Goal: Task Accomplishment & Management: Complete application form

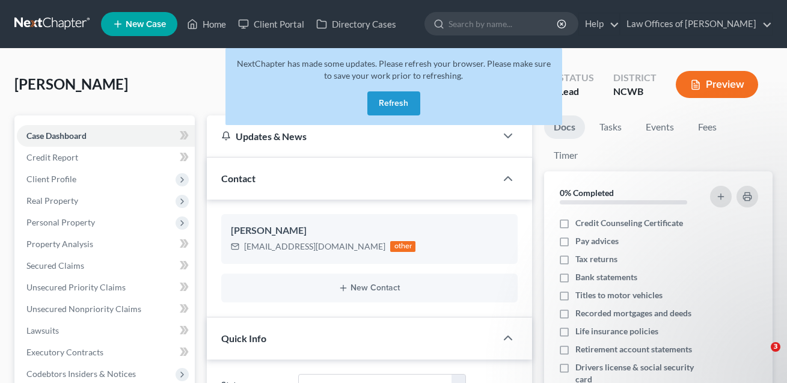
select select "4"
click at [400, 106] on button "Refresh" at bounding box center [393, 103] width 53 height 24
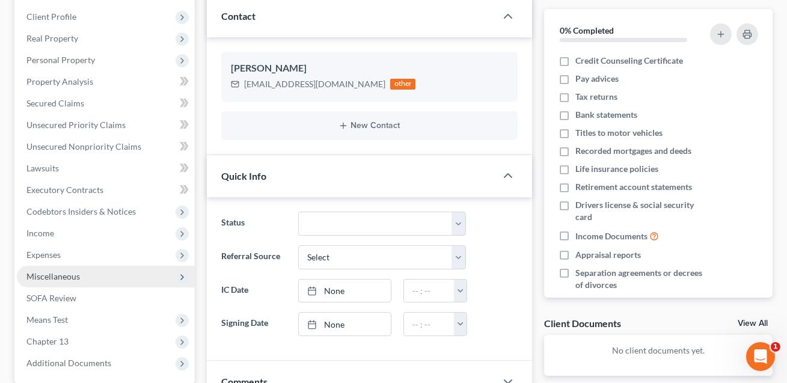
click at [63, 275] on span "Miscellaneous" at bounding box center [53, 276] width 54 height 10
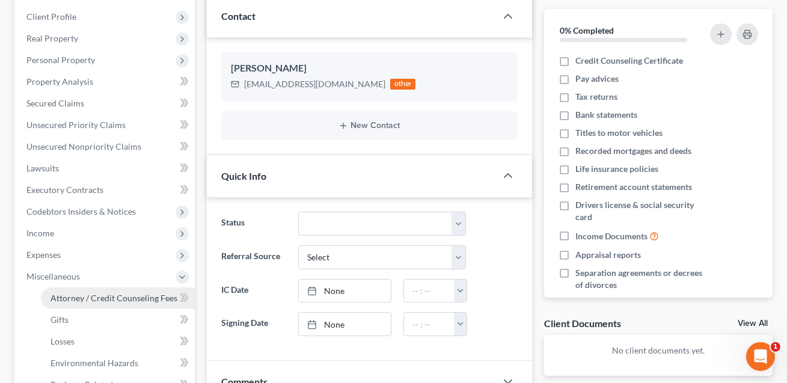
click at [70, 293] on span "Attorney / Credit Counseling Fees" at bounding box center [113, 298] width 127 height 10
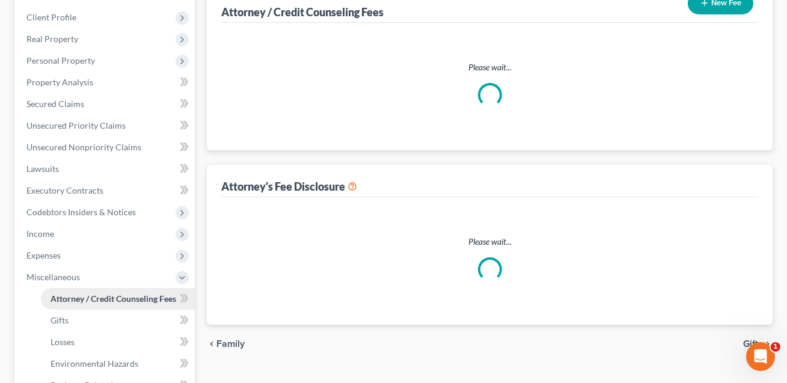
scroll to position [1, 0]
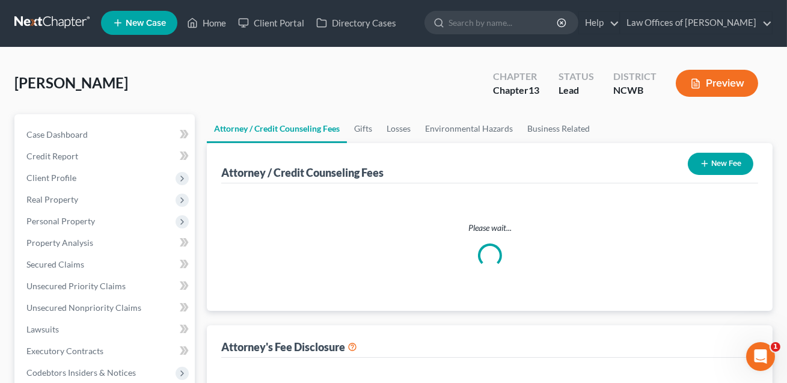
select select "0"
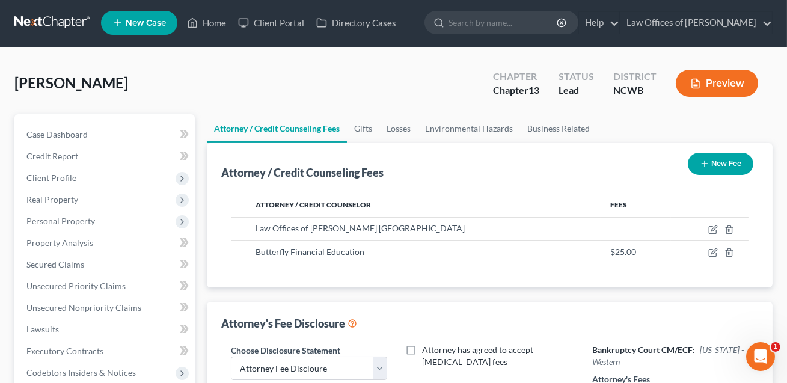
scroll to position [0, 0]
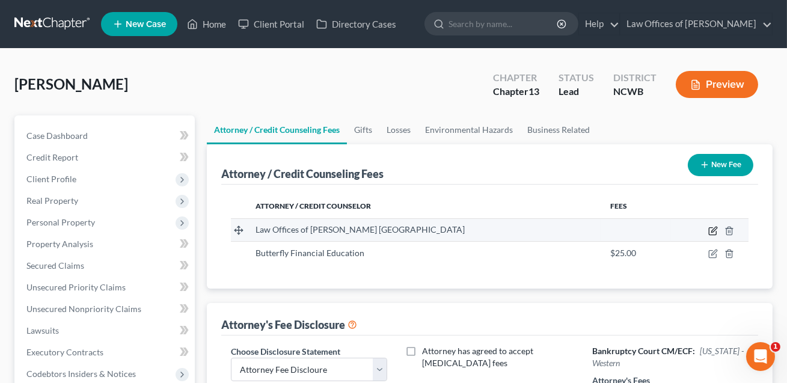
click at [712, 231] on icon "button" at bounding box center [713, 229] width 5 height 5
select select "28"
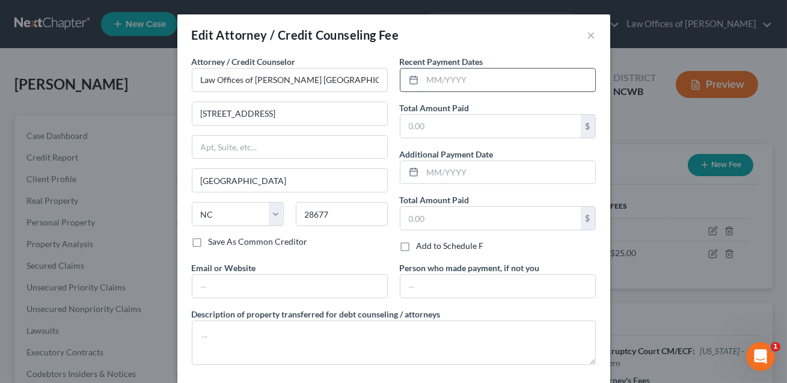
click at [448, 75] on input "text" at bounding box center [509, 80] width 173 height 23
type input "07/2025"
click at [432, 129] on input "text" at bounding box center [490, 126] width 180 height 23
type input "300.00"
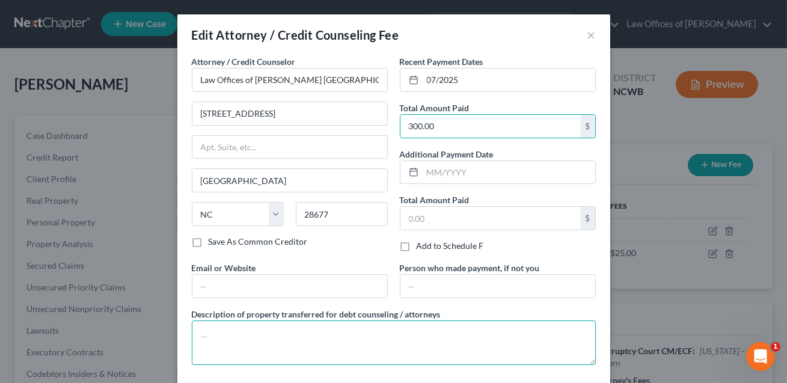
click at [260, 335] on textarea at bounding box center [394, 342] width 404 height 44
click at [299, 335] on textarea "Attoney fees ($300) and filng fees ($313)" at bounding box center [394, 342] width 404 height 44
click at [218, 339] on textarea "Attoney fees ($300) and filing fees ($313)" at bounding box center [394, 342] width 404 height 44
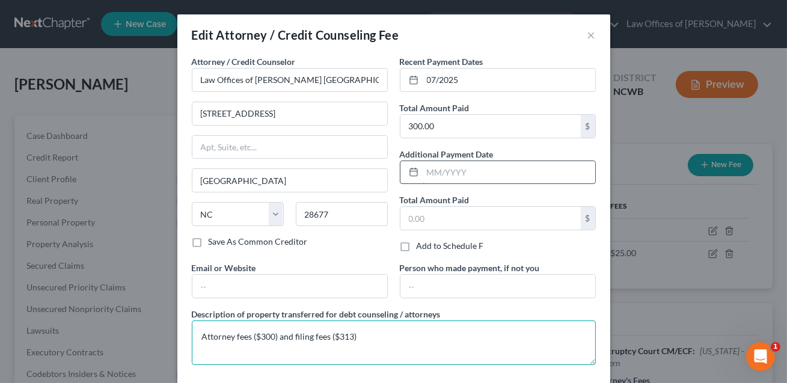
type textarea "Attorney fees ($300) and filing fees ($313)"
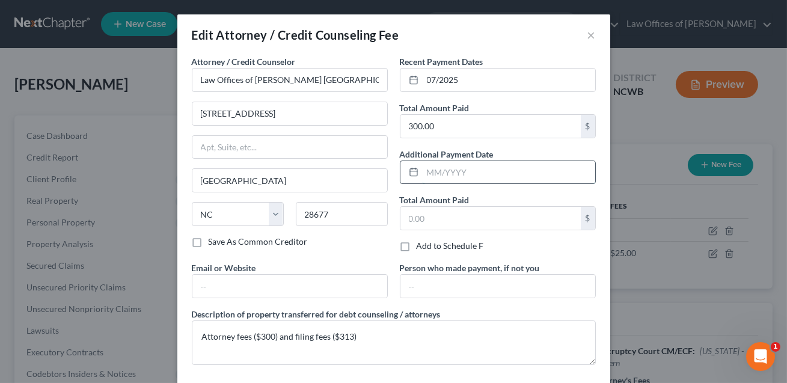
click at [433, 175] on input "text" at bounding box center [509, 172] width 173 height 23
click at [459, 223] on input "text" at bounding box center [490, 218] width 180 height 23
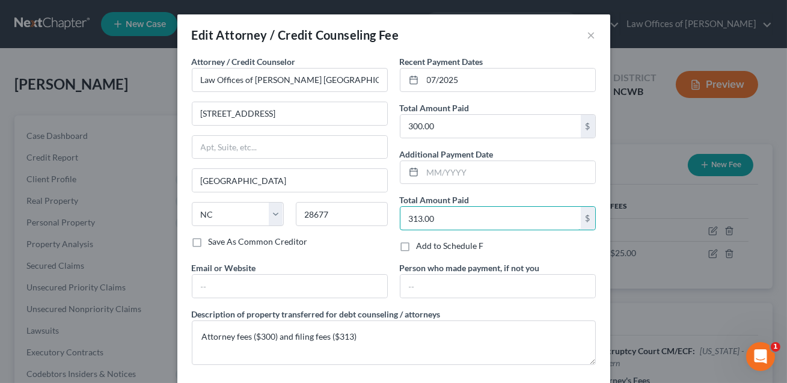
type input "313.00"
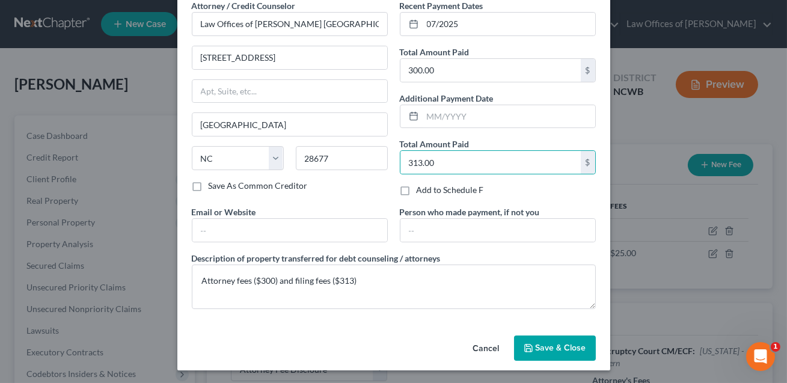
click at [534, 352] on button "Save & Close" at bounding box center [555, 347] width 82 height 25
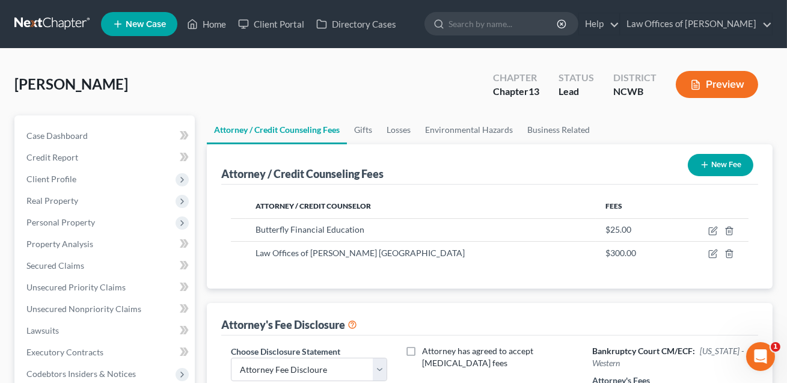
scroll to position [82, 0]
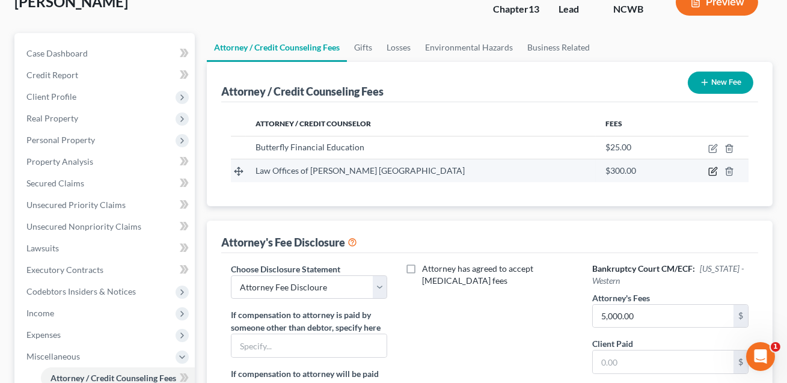
click at [712, 173] on icon "button" at bounding box center [713, 172] width 10 height 10
select select "28"
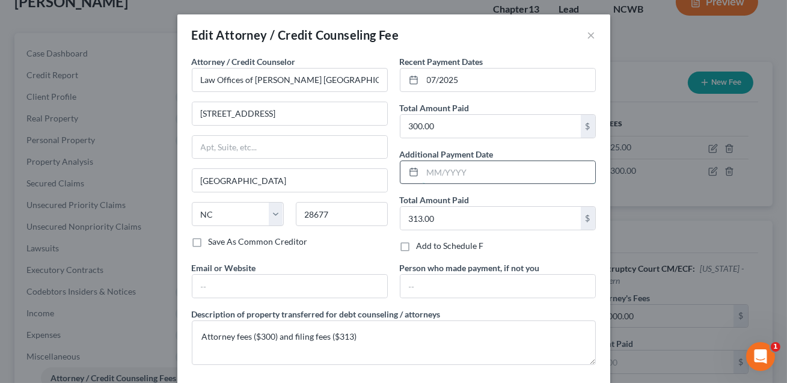
click at [510, 173] on input "text" at bounding box center [509, 172] width 173 height 23
click at [436, 171] on input "07/2025" at bounding box center [509, 172] width 173 height 23
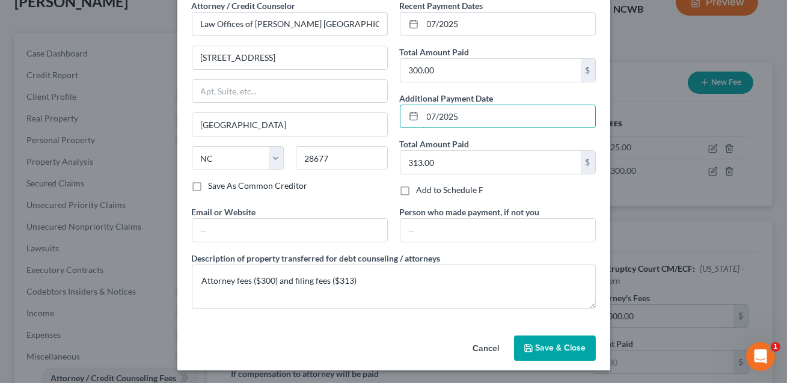
type input "07/2025"
click at [554, 349] on span "Save & Close" at bounding box center [561, 348] width 50 height 10
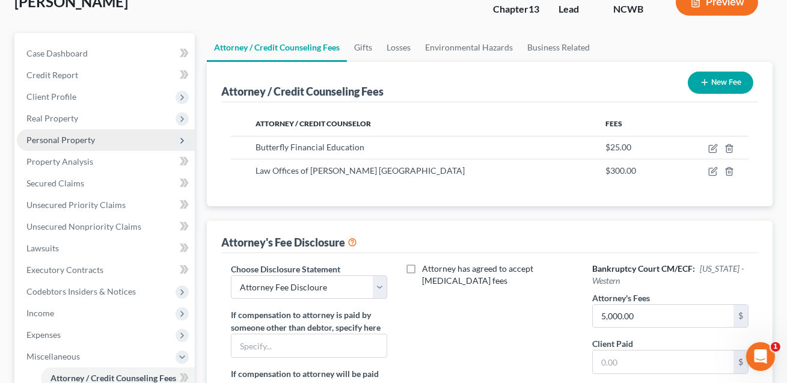
click at [61, 135] on span "Personal Property" at bounding box center [60, 140] width 69 height 10
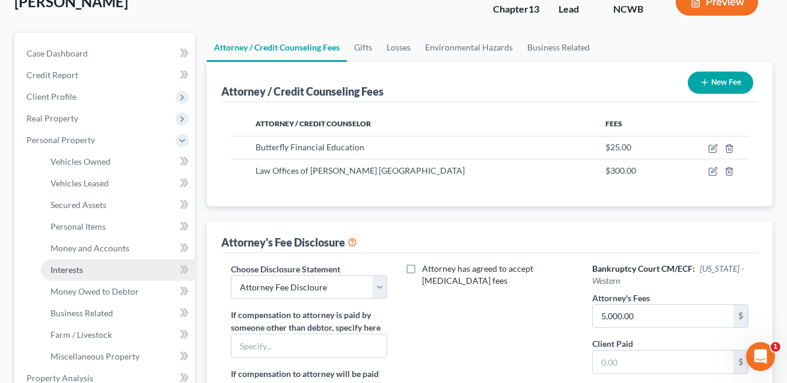
click at [78, 266] on span "Interests" at bounding box center [66, 270] width 32 height 10
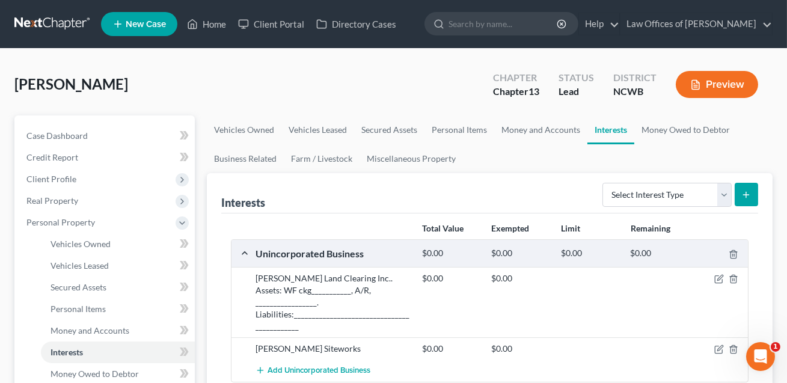
scroll to position [29, 0]
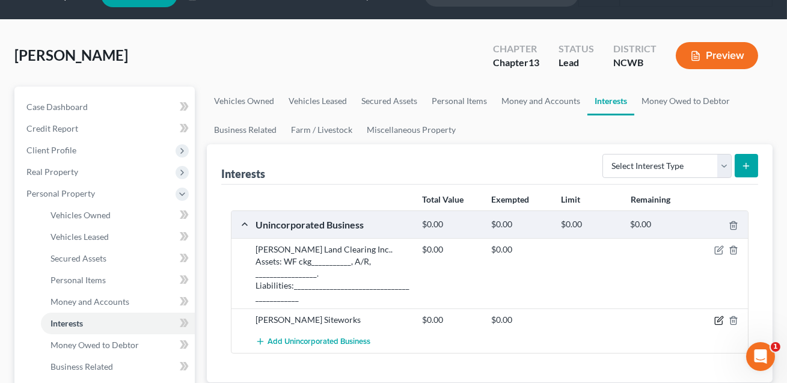
click at [718, 317] on icon "button" at bounding box center [719, 319] width 5 height 5
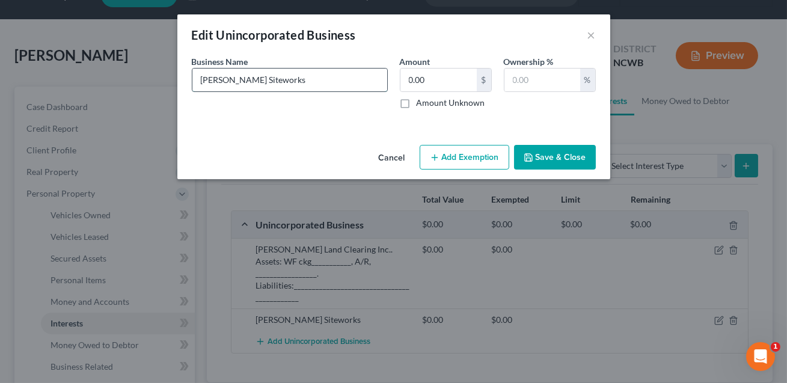
click at [268, 84] on input "Sam Siteworks" at bounding box center [289, 80] width 195 height 23
type input "Sam Siteworks: No assets; no liabilities."
click at [522, 80] on input "text" at bounding box center [542, 80] width 76 height 23
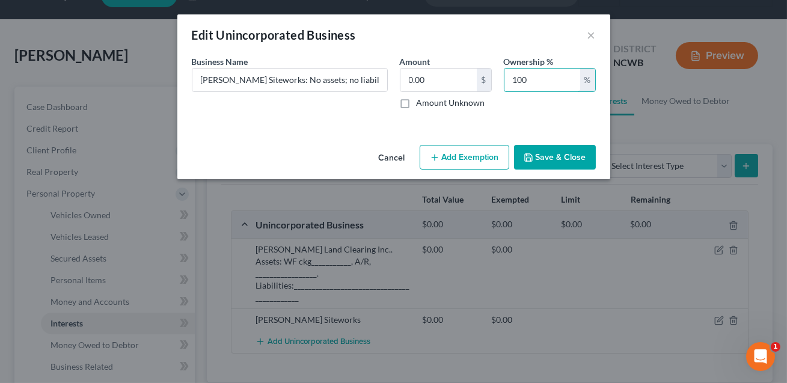
type input "100"
click at [546, 159] on button "Save & Close" at bounding box center [555, 157] width 82 height 25
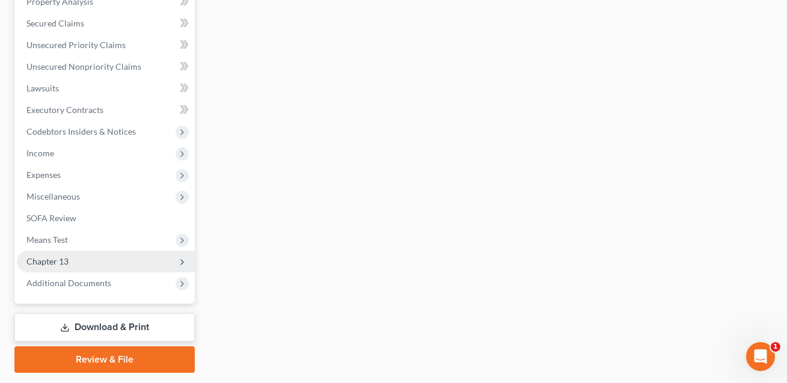
scroll to position [491, 0]
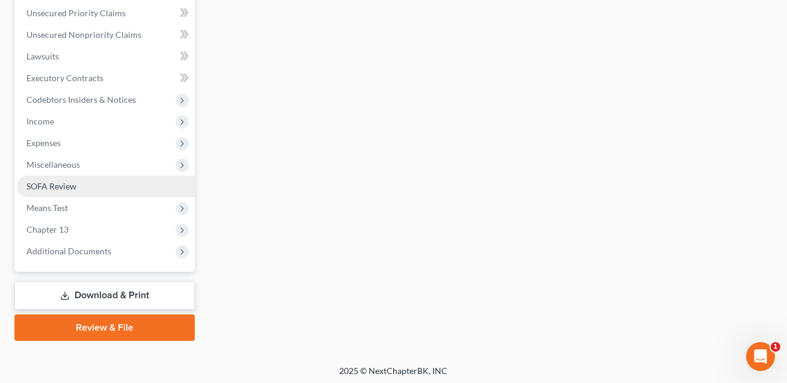
click at [106, 192] on link "SOFA Review" at bounding box center [106, 187] width 178 height 22
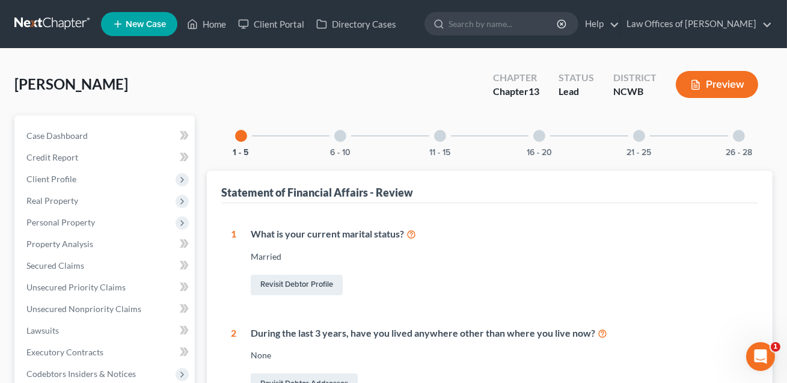
click at [739, 136] on div at bounding box center [739, 136] width 12 height 12
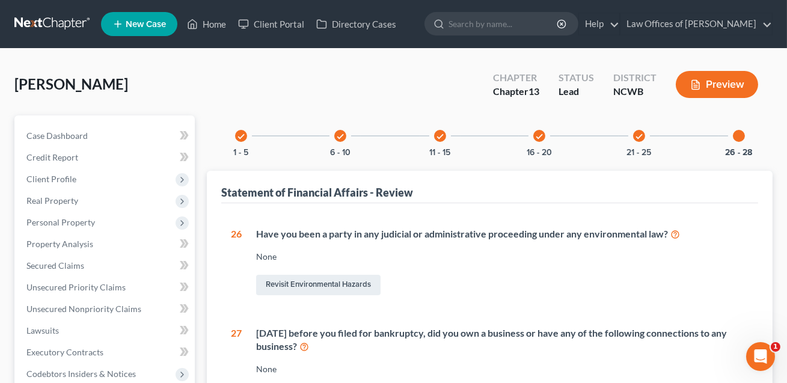
scroll to position [276, 0]
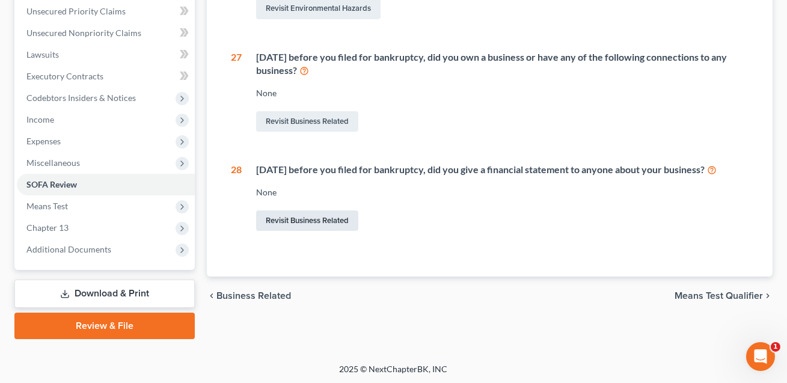
click at [316, 222] on link "Revisit Business Related" at bounding box center [307, 220] width 102 height 20
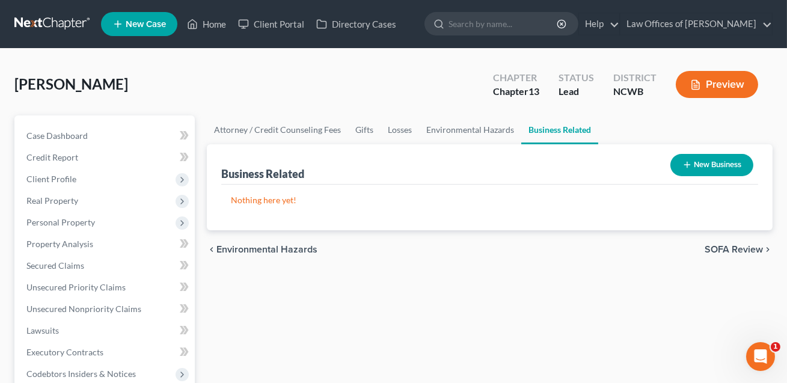
click at [722, 164] on button "New Business" at bounding box center [711, 165] width 83 height 22
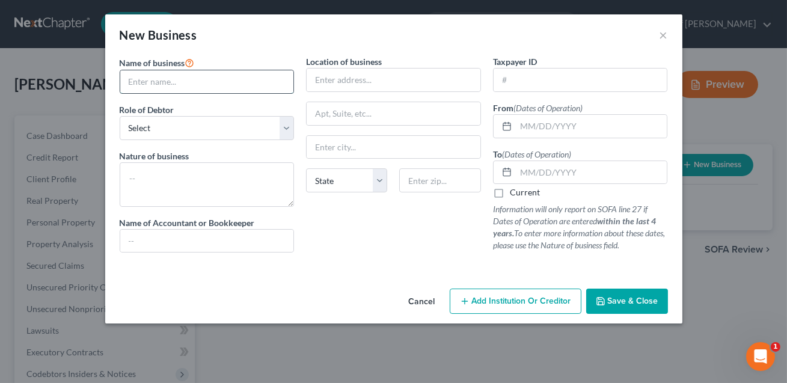
click at [185, 84] on input "text" at bounding box center [207, 81] width 174 height 23
type input "Patteson Land Clearing Inc."
click at [162, 130] on select "Select A member of a limited liability company (LLC) or limited liability partn…" at bounding box center [207, 128] width 175 height 24
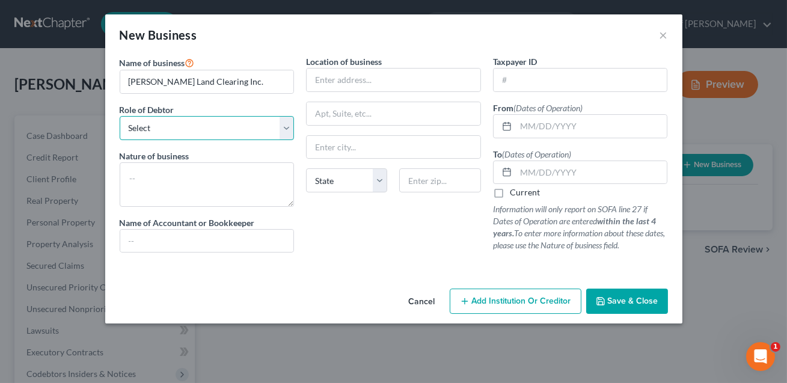
select select "member"
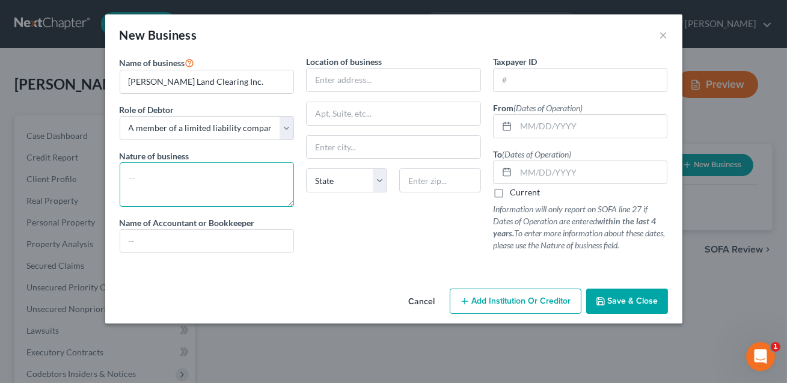
click at [147, 169] on textarea at bounding box center [207, 184] width 175 height 44
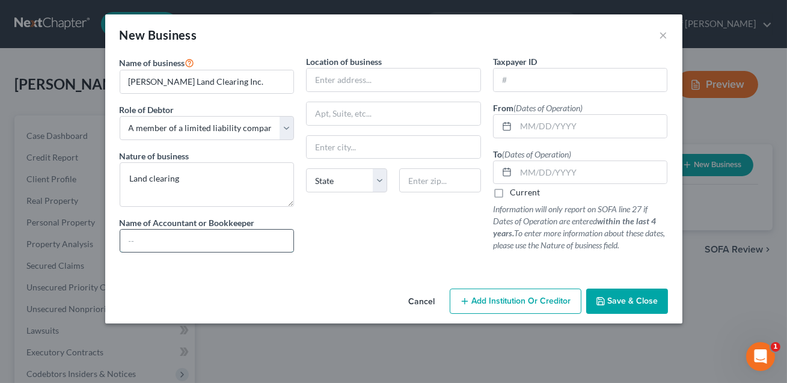
click at [144, 239] on input "text" at bounding box center [207, 241] width 174 height 23
click at [127, 185] on textarea "Land clearing" at bounding box center [207, 184] width 175 height 44
drag, startPoint x: 184, startPoint y: 177, endPoint x: 127, endPoint y: 175, distance: 56.6
click at [127, 175] on textarea "Land clearing" at bounding box center [207, 184] width 175 height 44
click at [133, 179] on textarea "Tucking" at bounding box center [207, 184] width 175 height 44
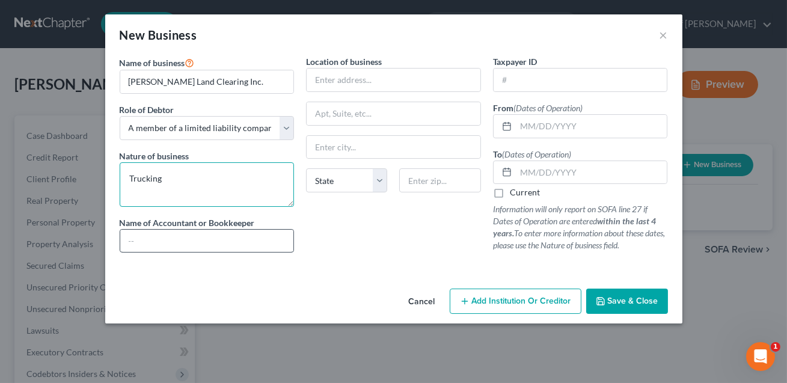
type textarea "Trucking"
click at [140, 245] on input "text" at bounding box center [207, 241] width 174 height 23
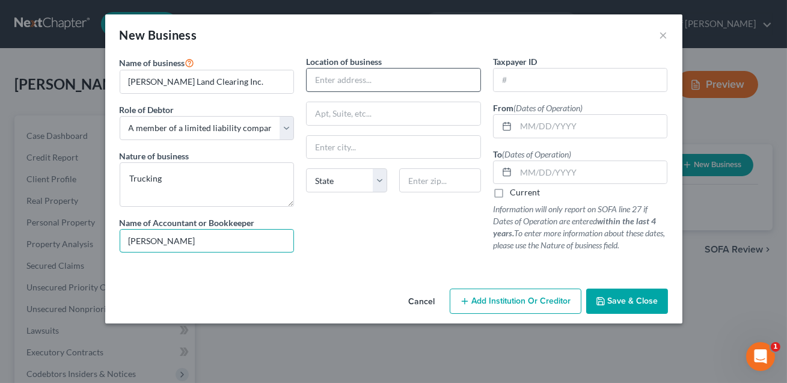
type input "Shon Conner"
click at [334, 85] on input "text" at bounding box center [394, 80] width 174 height 23
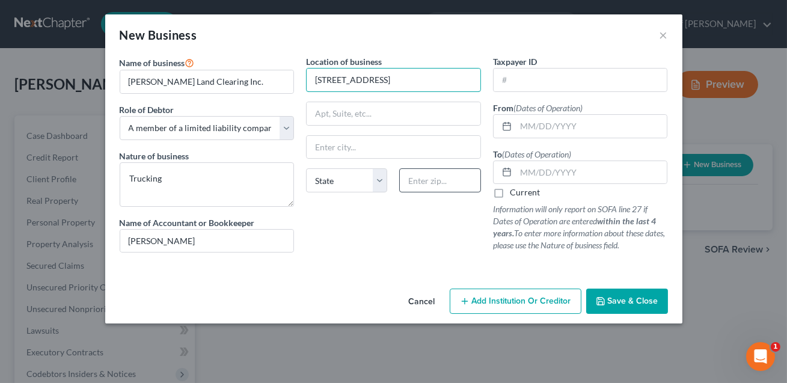
type input "146 Fallen Acorn Drive"
click at [421, 179] on input "text" at bounding box center [439, 180] width 81 height 24
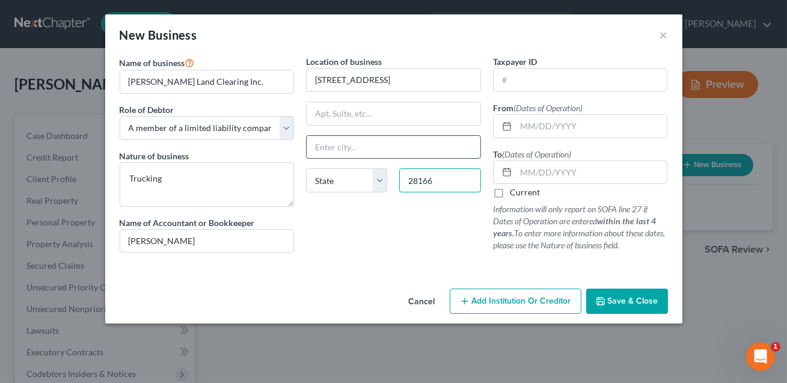
type input "28166"
click at [394, 150] on input "text" at bounding box center [394, 147] width 174 height 23
type input "Troutman"
select select "28"
click at [540, 86] on input "text" at bounding box center [581, 80] width 174 height 23
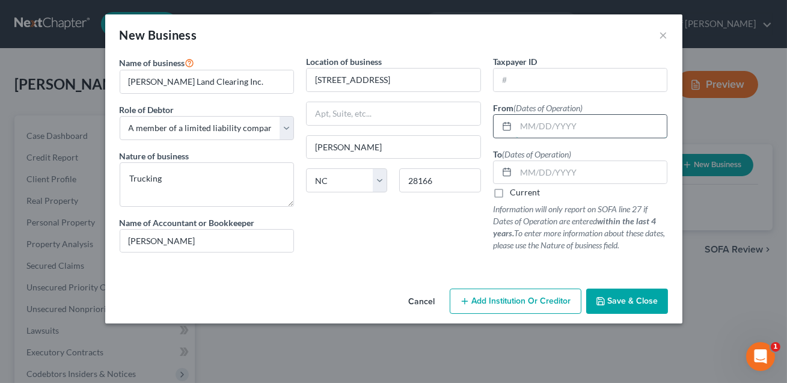
click at [527, 126] on input "text" at bounding box center [591, 126] width 151 height 23
click at [536, 124] on input "12/-1/2021" at bounding box center [591, 126] width 151 height 23
type input "12/01/20210"
click at [510, 191] on label "Current" at bounding box center [525, 192] width 30 height 12
click at [515, 191] on input "Current" at bounding box center [519, 190] width 8 height 8
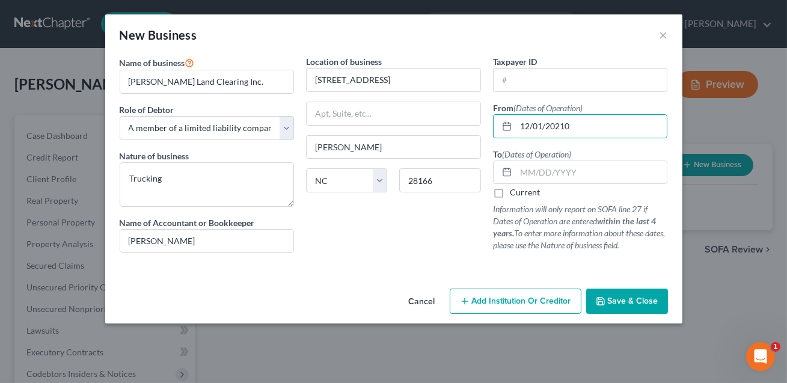
checkbox input "true"
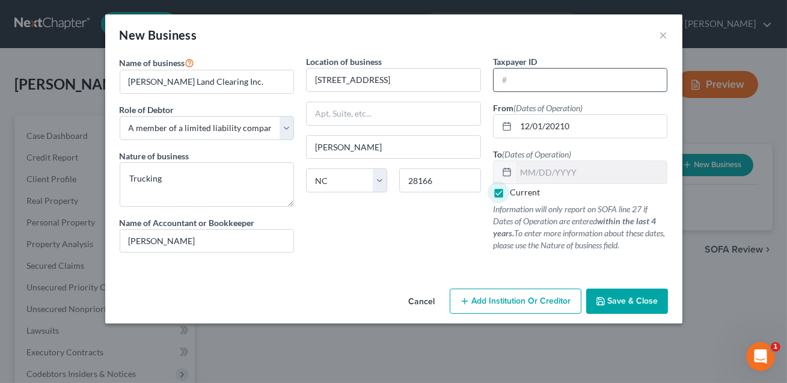
click at [512, 84] on input "text" at bounding box center [581, 80] width 174 height 23
type input "83-2543978"
click at [629, 307] on button "Save & Close" at bounding box center [627, 301] width 82 height 25
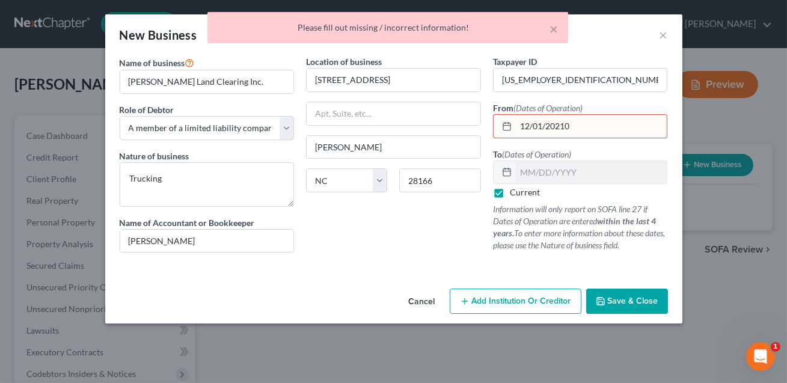
click at [570, 124] on input "12/01/20210" at bounding box center [591, 126] width 151 height 23
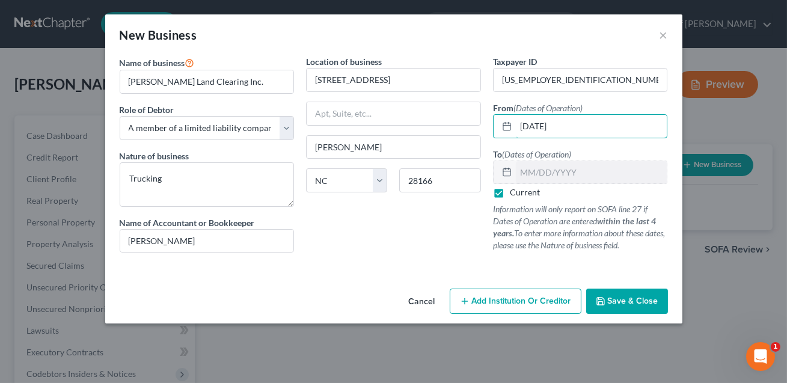
type input "12/01/2021"
click at [619, 307] on button "Save & Close" at bounding box center [627, 301] width 82 height 25
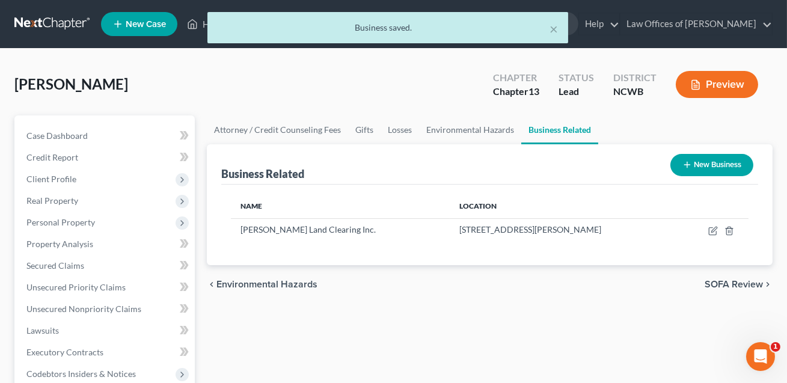
click at [723, 168] on button "New Business" at bounding box center [711, 165] width 83 height 22
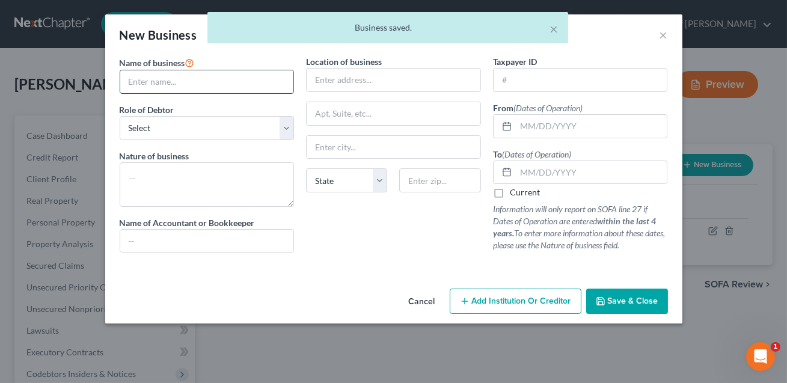
click at [230, 81] on input "text" at bounding box center [207, 81] width 174 height 23
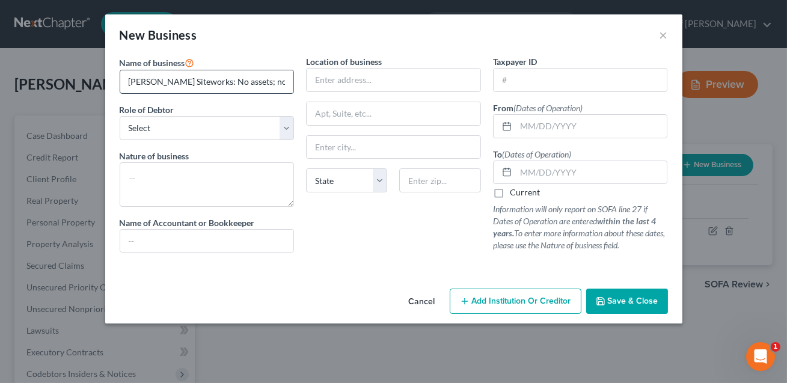
click at [273, 82] on input "Sam Siteworks: No assets; no liabilities." at bounding box center [207, 81] width 174 height 23
drag, startPoint x: 273, startPoint y: 82, endPoint x: 182, endPoint y: 82, distance: 90.8
click at [182, 82] on input "Sam Siteworks: No assets; no liabilities." at bounding box center [207, 81] width 174 height 23
type input "Sam Siteworks"
click at [158, 132] on select "Select A member of a limited liability company (LLC) or limited liability partn…" at bounding box center [207, 128] width 175 height 24
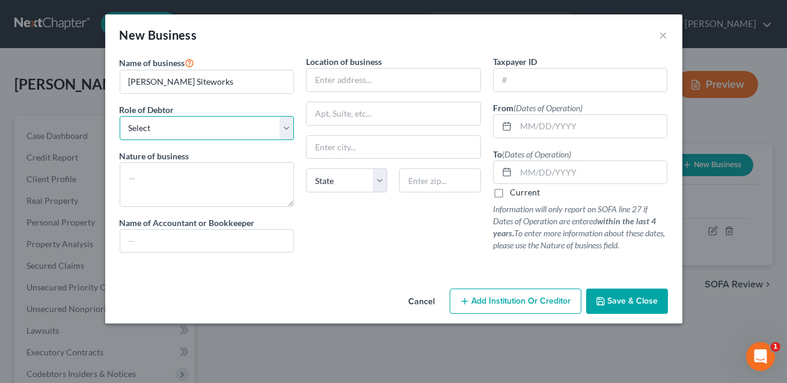
select select "member"
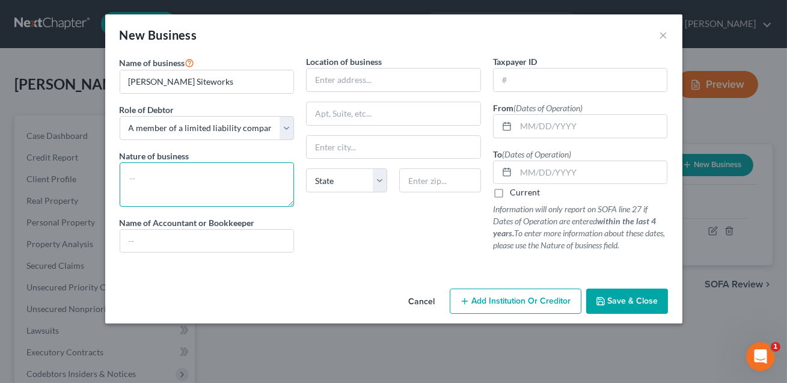
click at [146, 186] on textarea at bounding box center [207, 184] width 175 height 44
type textarea "CONFIRM"
click at [141, 248] on input "text" at bounding box center [207, 241] width 174 height 23
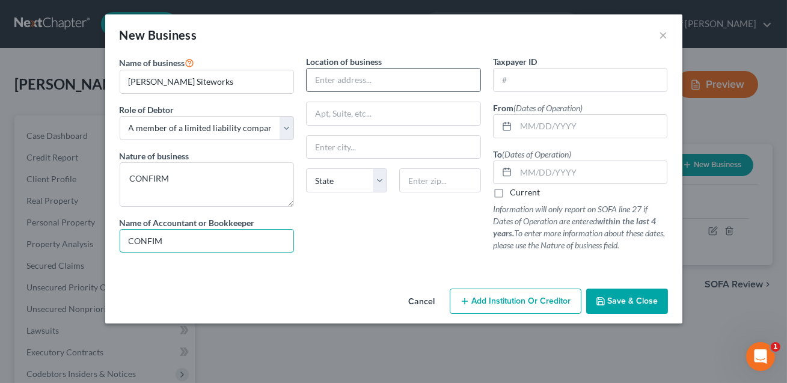
type input "CONFIM"
click at [314, 85] on input "text" at bounding box center [394, 80] width 174 height 23
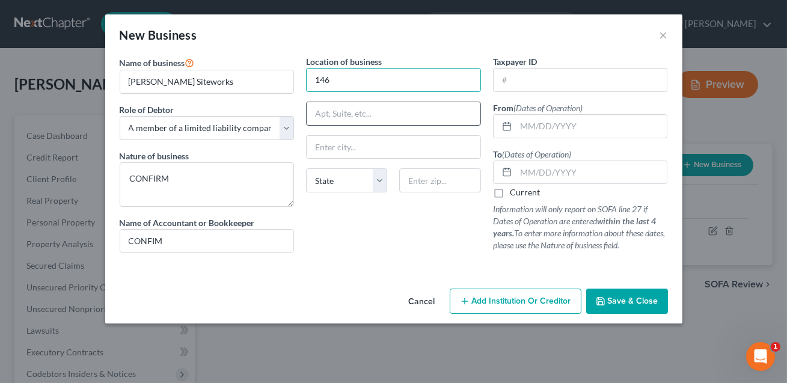
type input "146 Fallen Acorn Drive"
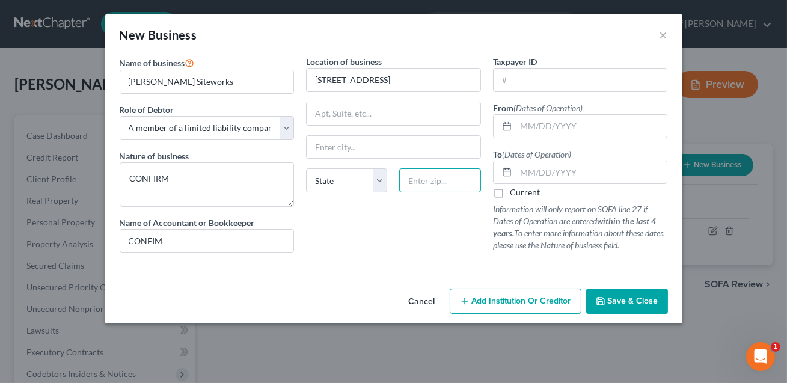
click at [417, 179] on input "text" at bounding box center [439, 180] width 81 height 24
type input "28166"
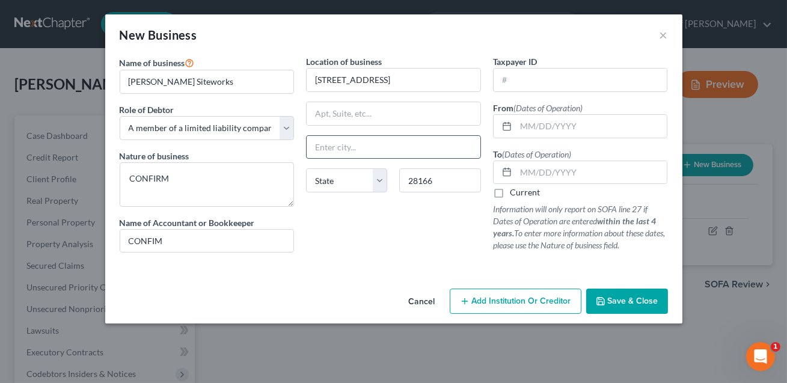
type input "Troutman"
select select "28"
click at [387, 141] on input "Troutman" at bounding box center [394, 147] width 174 height 23
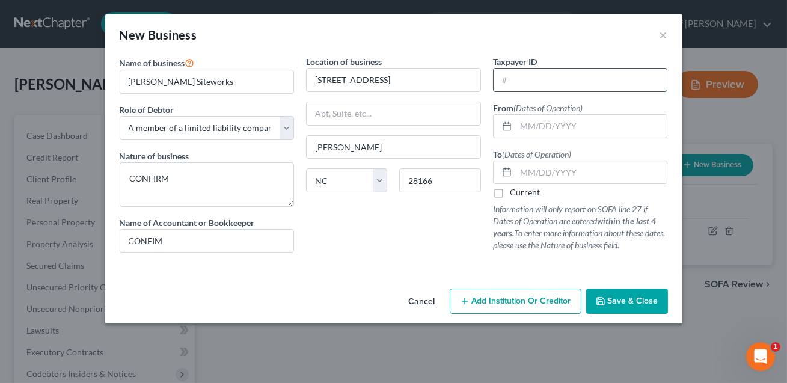
click at [531, 80] on input "text" at bounding box center [581, 80] width 174 height 23
type input "99-2889170"
click at [528, 128] on input "text" at bounding box center [591, 126] width 151 height 23
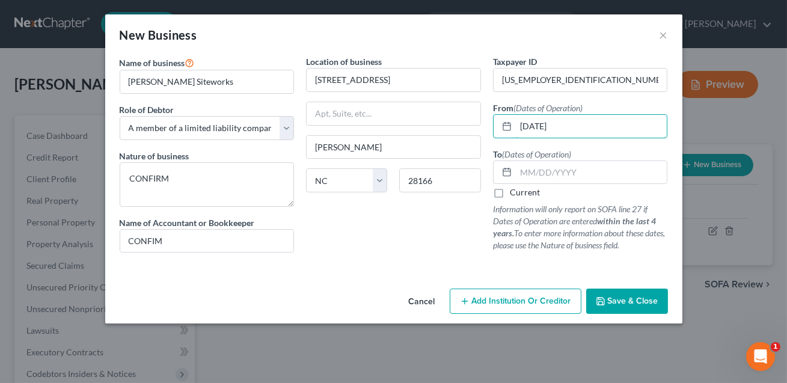
type input "01/01/2025"
click at [510, 192] on label "Current" at bounding box center [525, 192] width 30 height 12
click at [515, 192] on input "Current" at bounding box center [519, 190] width 8 height 8
checkbox input "true"
click at [619, 307] on button "Save & Close" at bounding box center [627, 301] width 82 height 25
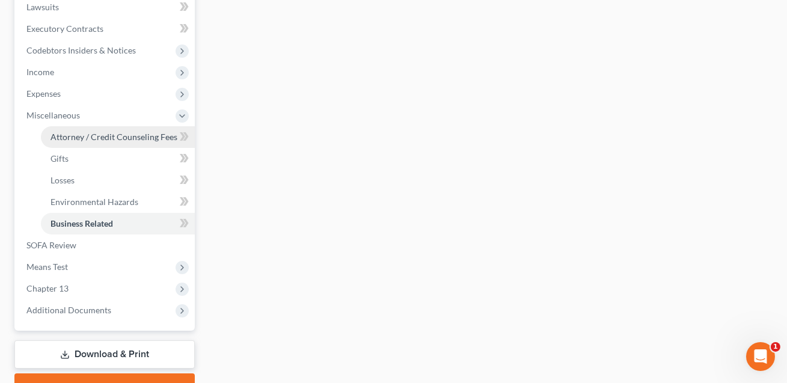
scroll to position [310, 0]
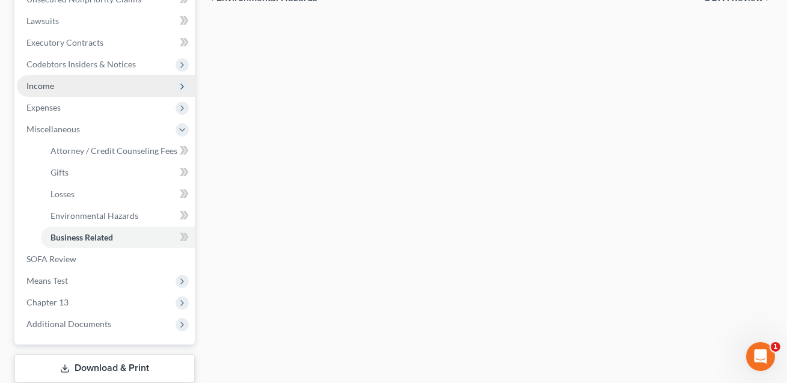
click at [58, 87] on span "Income" at bounding box center [106, 86] width 178 height 22
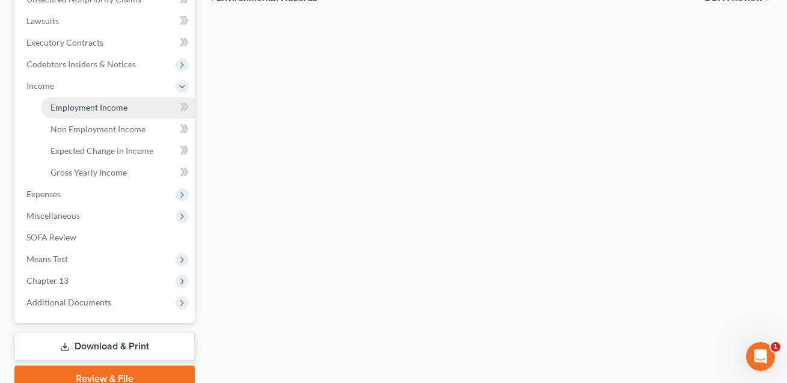
click at [74, 103] on span "Employment Income" at bounding box center [88, 107] width 77 height 10
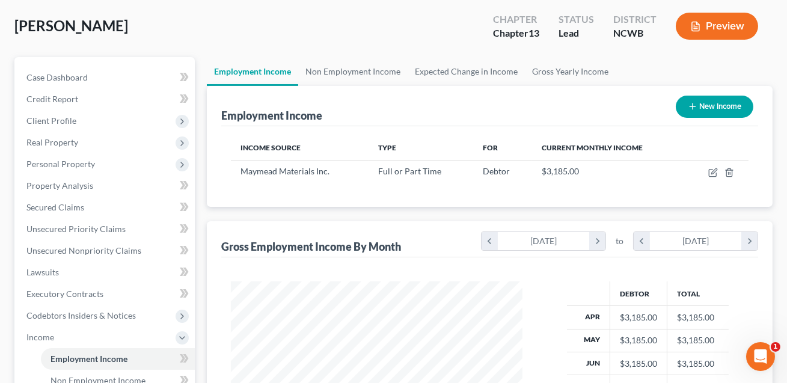
scroll to position [250, 0]
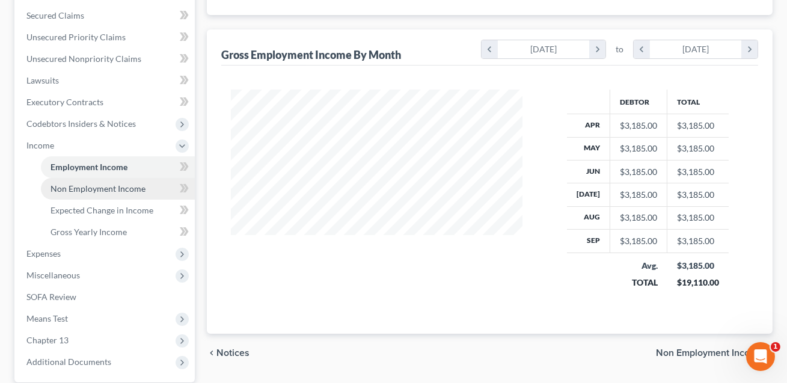
click at [118, 189] on span "Non Employment Income" at bounding box center [97, 188] width 95 height 10
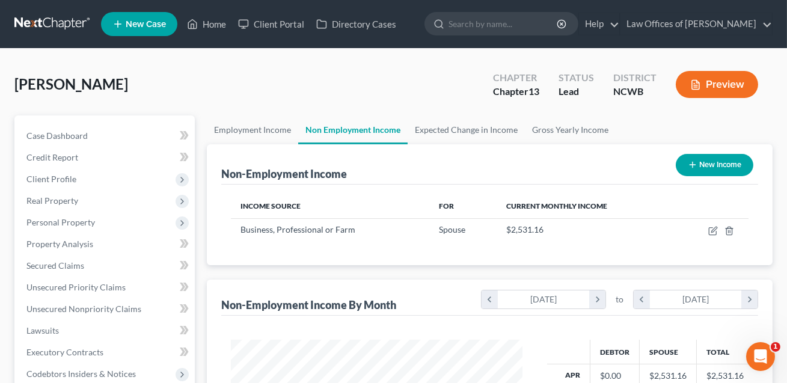
scroll to position [215, 316]
click at [715, 87] on button "Preview" at bounding box center [717, 84] width 82 height 27
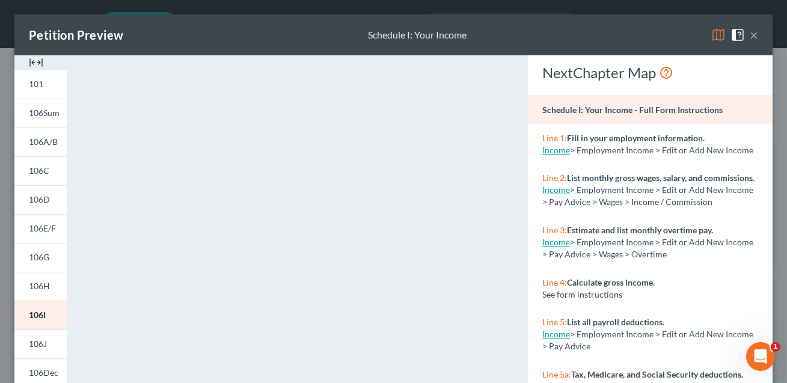
click at [753, 32] on button "×" at bounding box center [754, 35] width 8 height 14
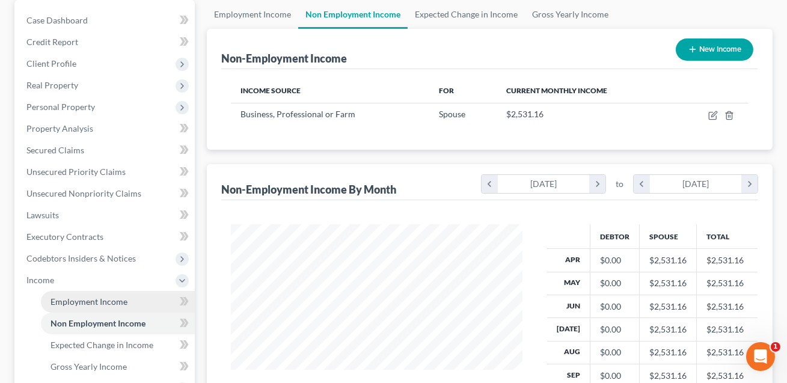
click at [76, 301] on span "Employment Income" at bounding box center [88, 301] width 77 height 10
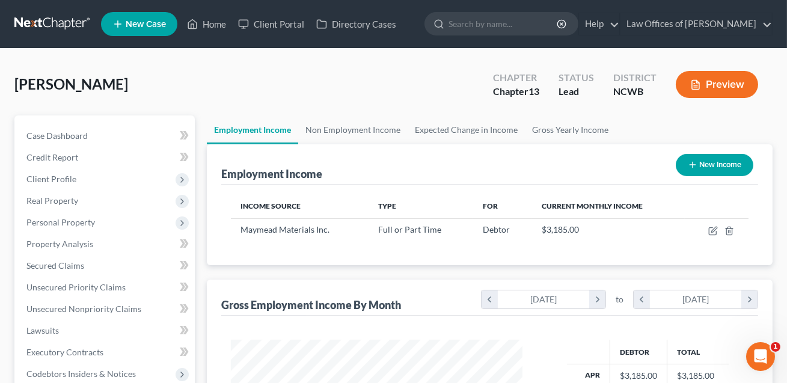
scroll to position [215, 316]
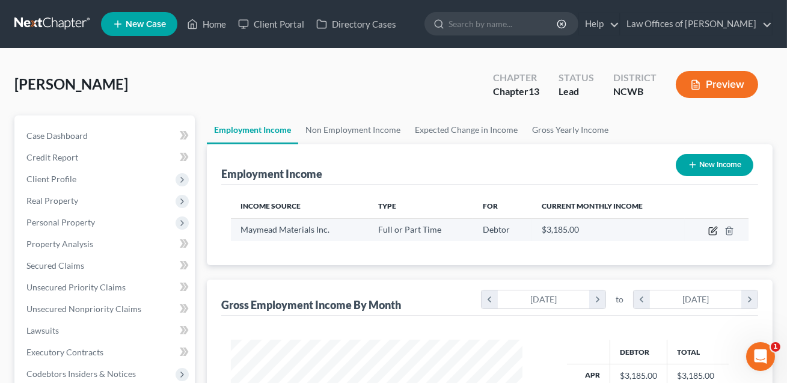
click at [712, 233] on icon "button" at bounding box center [713, 231] width 10 height 10
select select "0"
select select "3"
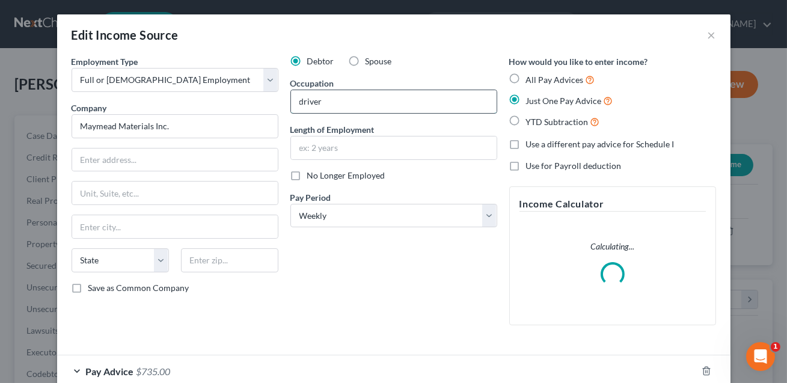
drag, startPoint x: 329, startPoint y: 103, endPoint x: 295, endPoint y: 104, distance: 34.9
click at [295, 103] on input "driver" at bounding box center [394, 101] width 206 height 23
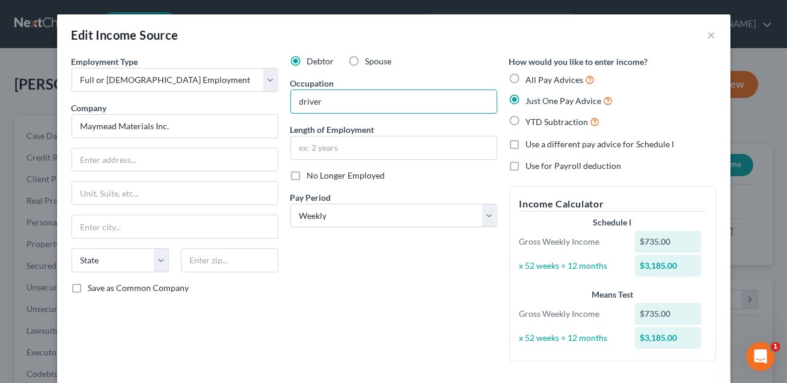
type input "Driver"
click at [341, 144] on input "text" at bounding box center [394, 147] width 206 height 23
type input "CONFIRM"
click at [179, 151] on input "text" at bounding box center [175, 159] width 206 height 23
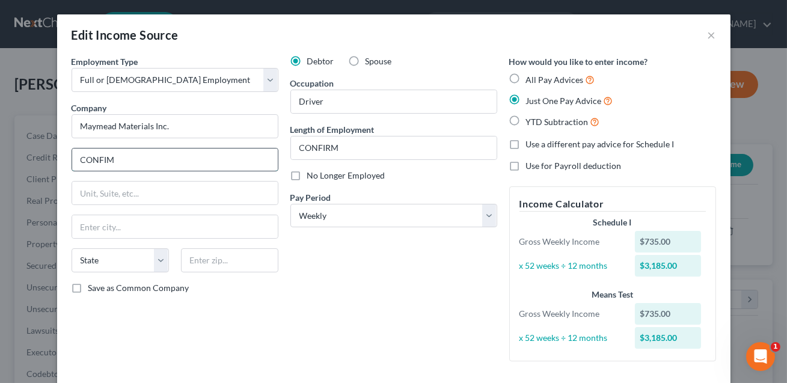
click at [106, 158] on input "CONFIM" at bounding box center [175, 159] width 206 height 23
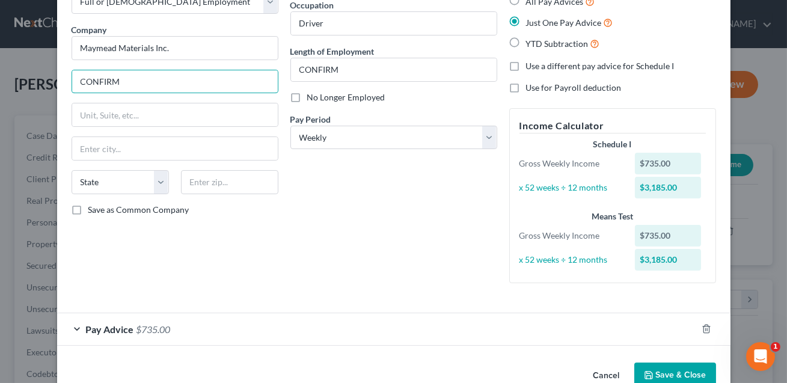
scroll to position [106, 0]
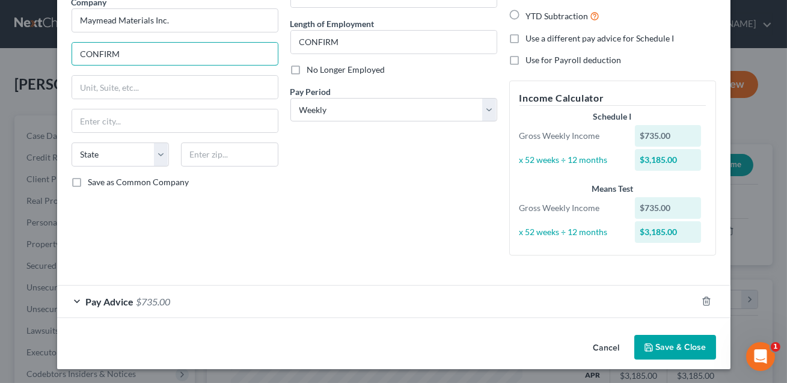
type input "CONFIRM"
click at [652, 343] on icon "button" at bounding box center [649, 348] width 10 height 10
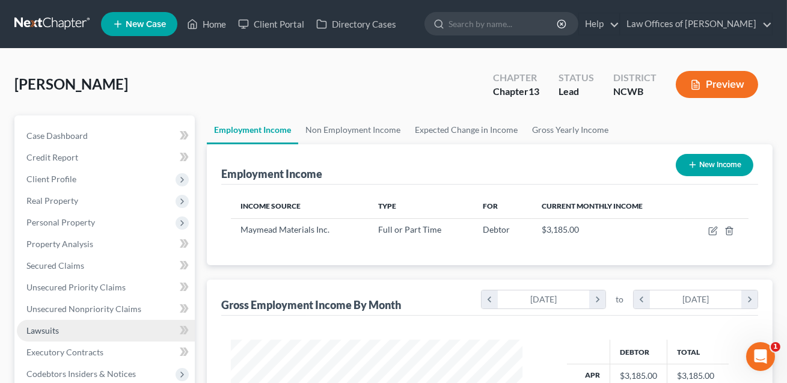
click at [52, 328] on span "Lawsuits" at bounding box center [42, 330] width 32 height 10
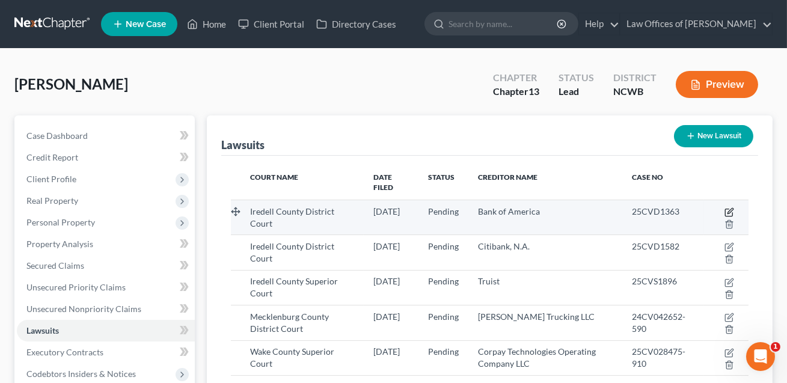
click at [730, 207] on icon "button" at bounding box center [729, 212] width 10 height 10
select select "28"
select select "0"
select select "4"
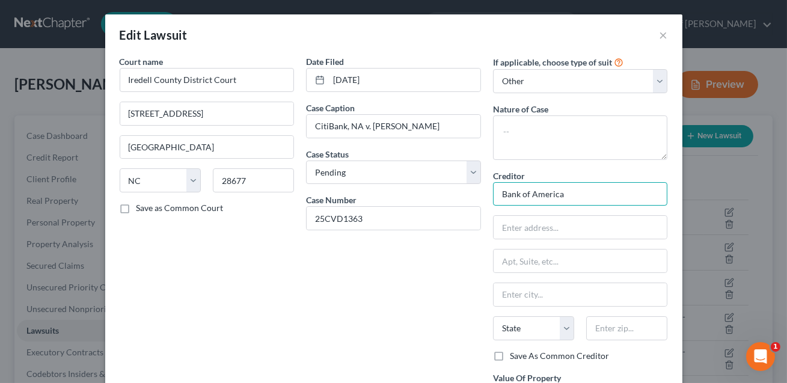
drag, startPoint x: 570, startPoint y: 197, endPoint x: 500, endPoint y: 199, distance: 70.4
click at [500, 199] on input "Bank of America" at bounding box center [580, 194] width 175 height 24
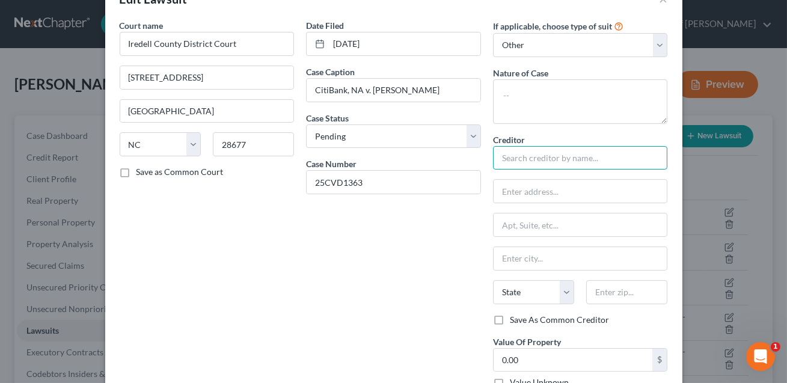
scroll to position [12, 0]
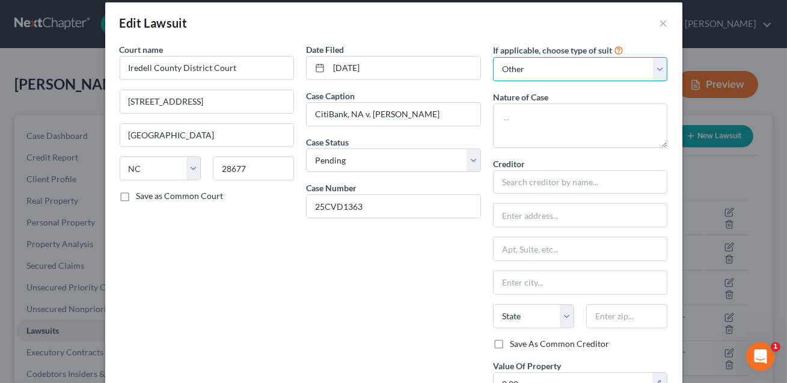
click at [529, 73] on select "Select Repossession Garnishment Foreclosure Attached, Seized, Or Levied Other" at bounding box center [580, 69] width 175 height 24
select select
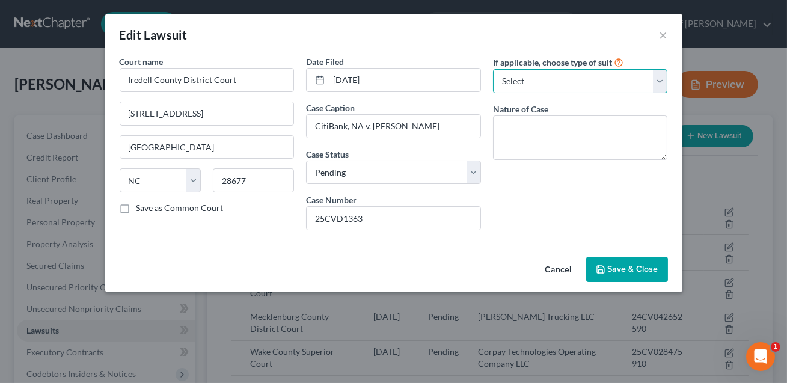
scroll to position [0, 0]
click at [604, 267] on icon "button" at bounding box center [600, 269] width 7 height 7
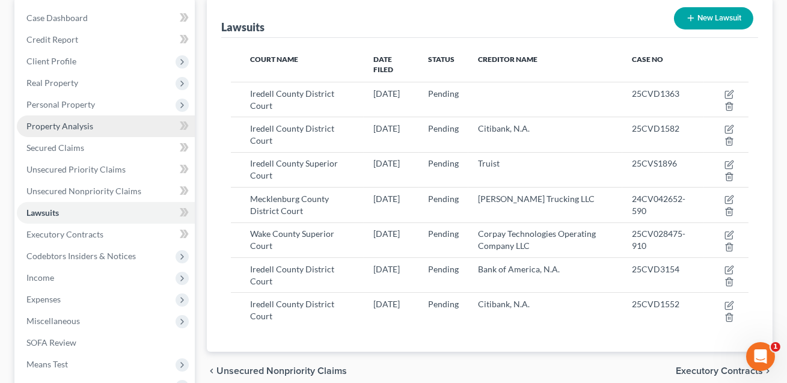
scroll to position [117, 0]
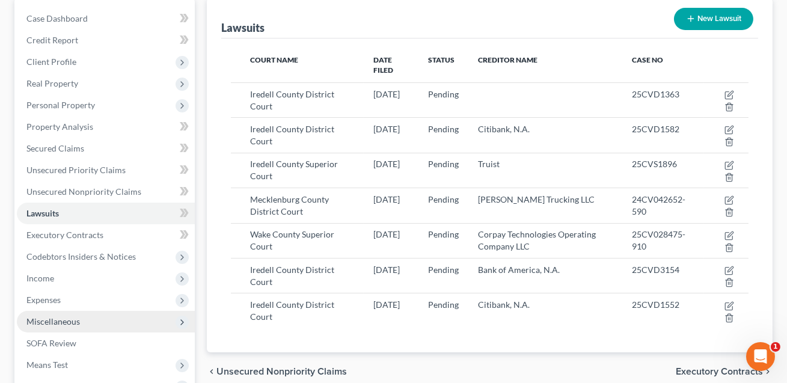
click at [38, 320] on span "Miscellaneous" at bounding box center [53, 321] width 54 height 10
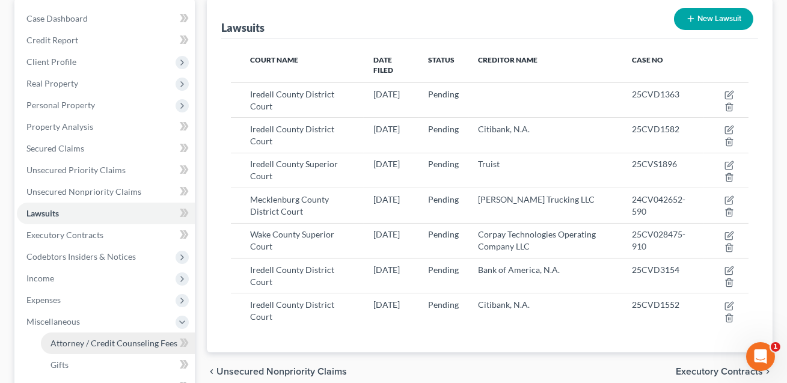
click at [81, 340] on span "Attorney / Credit Counseling Fees" at bounding box center [113, 343] width 127 height 10
select select "0"
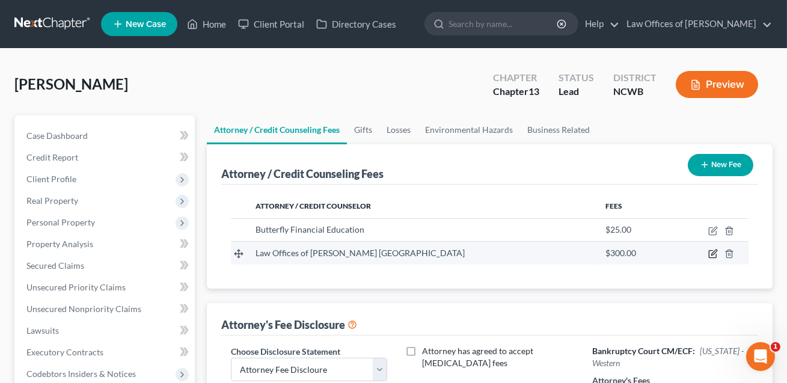
click at [715, 253] on icon "button" at bounding box center [713, 254] width 10 height 10
select select "28"
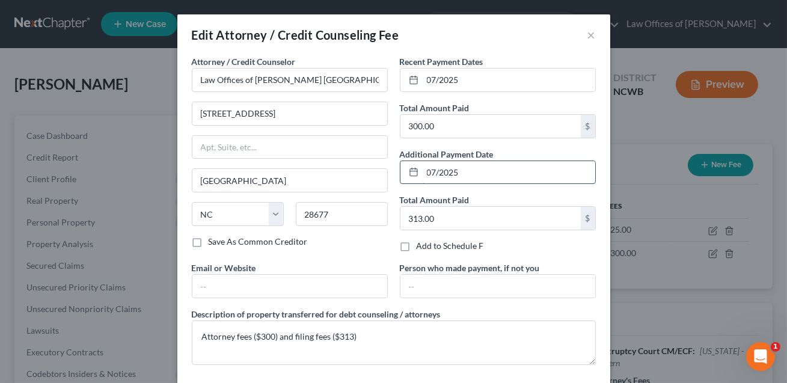
click at [468, 173] on input "07/2025" at bounding box center [509, 172] width 173 height 23
click at [433, 173] on input "07/2025" at bounding box center [509, 172] width 173 height 23
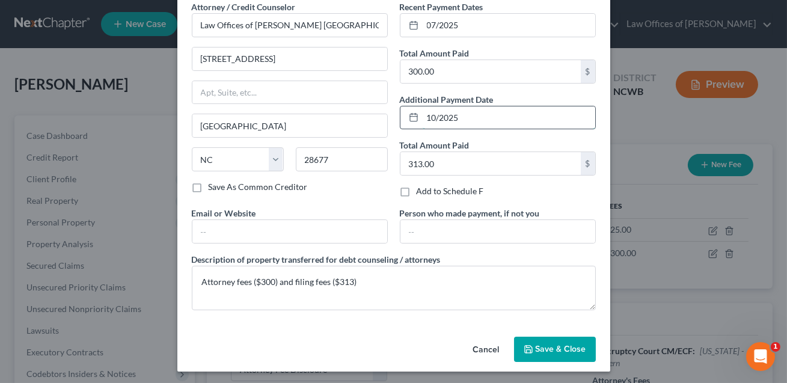
scroll to position [56, 0]
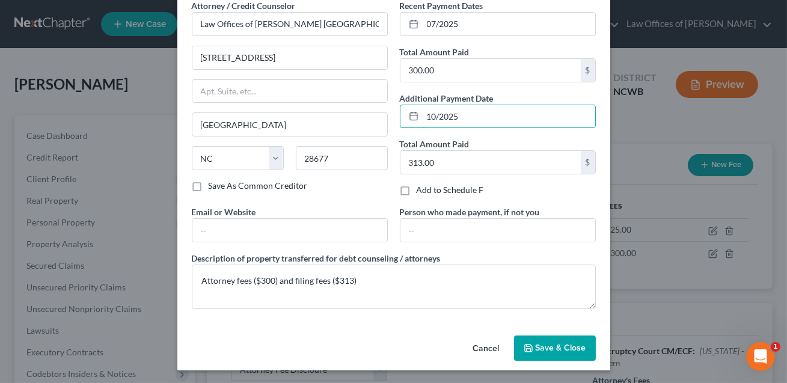
type input "10/2025"
click at [563, 349] on span "Save & Close" at bounding box center [561, 348] width 50 height 10
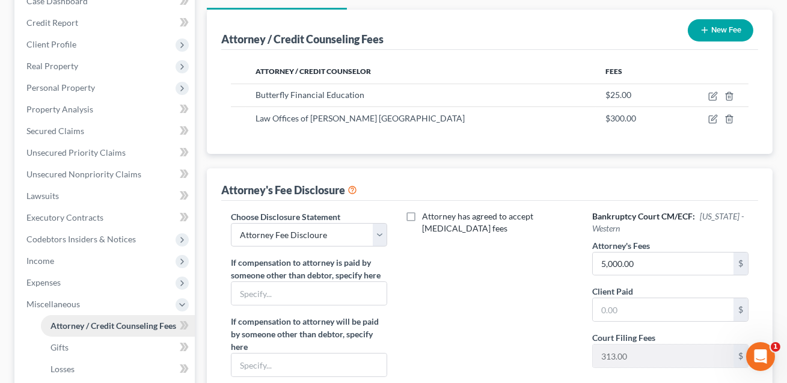
scroll to position [132, 0]
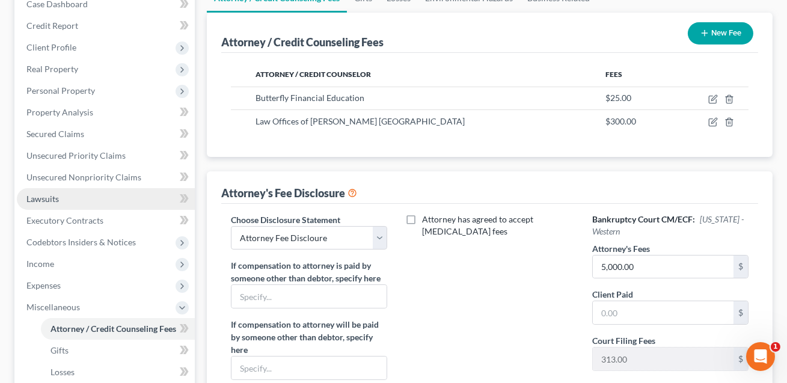
click at [47, 194] on span "Lawsuits" at bounding box center [42, 199] width 32 height 10
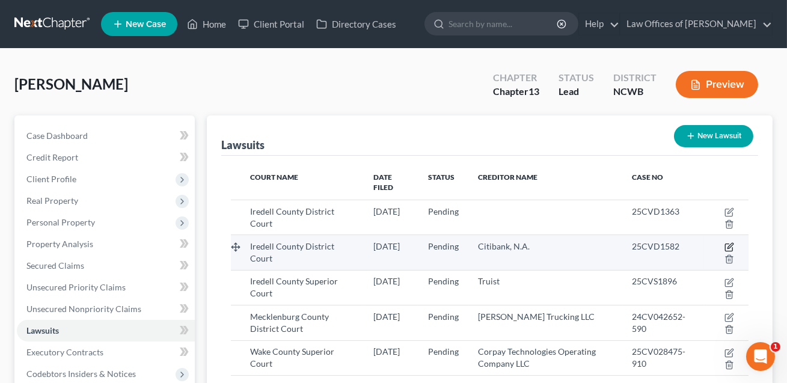
click at [729, 243] on icon "button" at bounding box center [729, 245] width 5 height 5
select select "28"
select select "0"
select select "4"
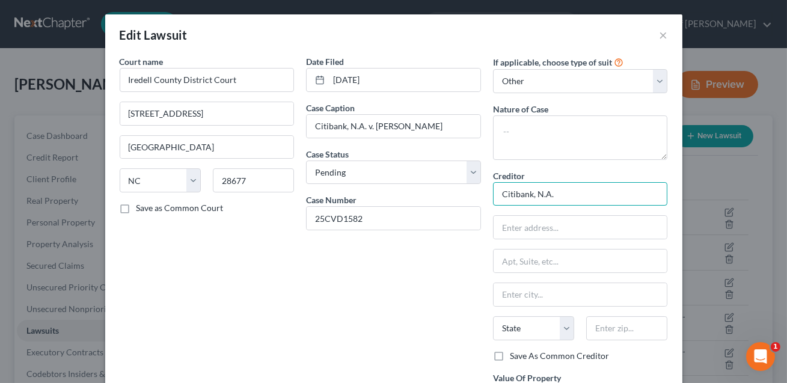
drag, startPoint x: 563, startPoint y: 195, endPoint x: 497, endPoint y: 193, distance: 66.2
click at [497, 193] on input "Citibank, N.A." at bounding box center [580, 194] width 175 height 24
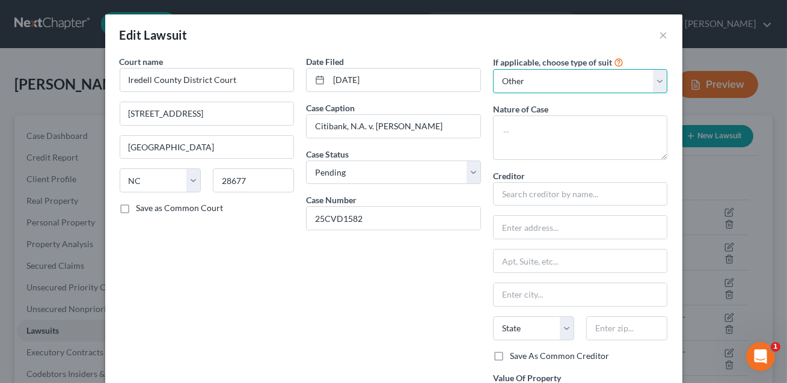
click at [527, 86] on select "Select Repossession Garnishment Foreclosure Attached, Seized, Or Levied Other" at bounding box center [580, 81] width 175 height 24
select select
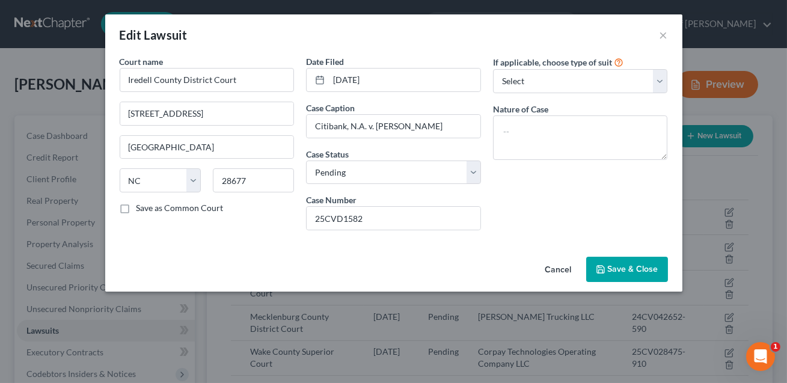
click at [614, 273] on span "Save & Close" at bounding box center [633, 269] width 50 height 10
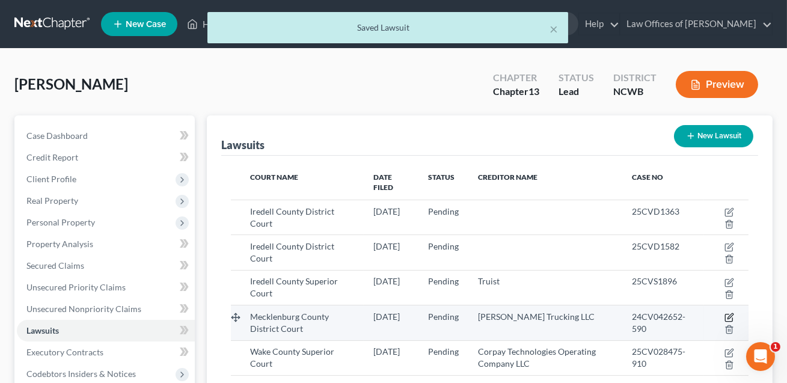
click at [732, 313] on icon "button" at bounding box center [729, 318] width 10 height 10
select select "28"
select select "0"
select select "4"
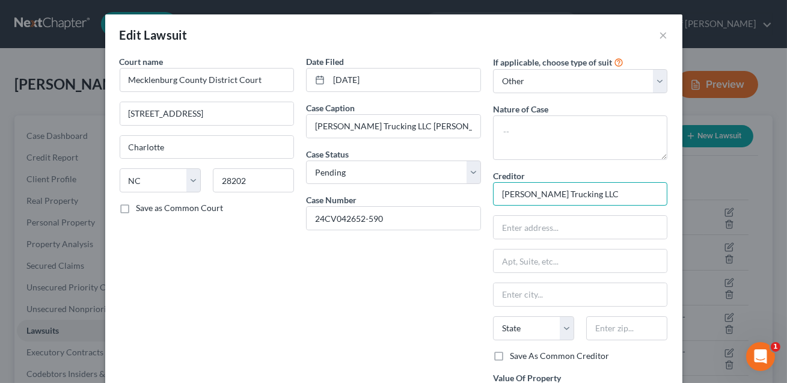
drag, startPoint x: 599, startPoint y: 191, endPoint x: 498, endPoint y: 190, distance: 101.0
click at [498, 190] on input "Mr. Paul Trucking LLC" at bounding box center [580, 194] width 175 height 24
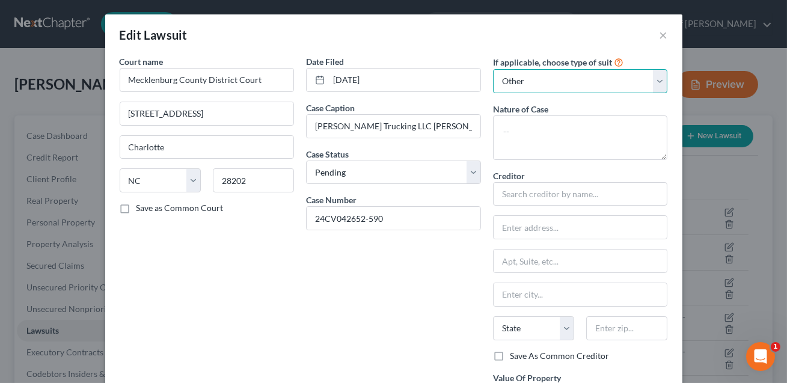
click at [532, 81] on select "Select Repossession Garnishment Foreclosure Attached, Seized, Or Levied Other" at bounding box center [580, 81] width 175 height 24
select select
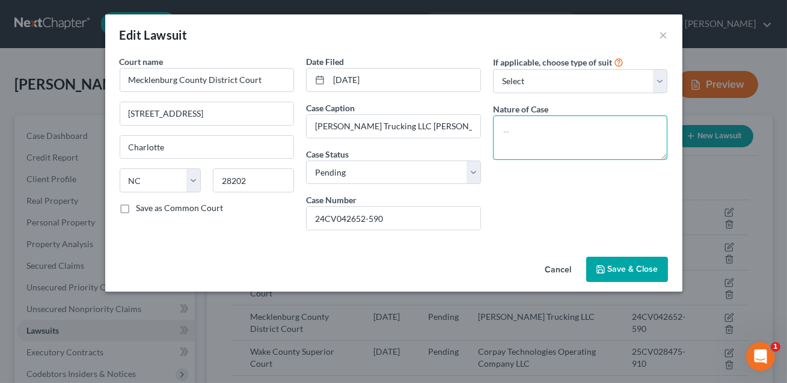
click at [520, 141] on textarea at bounding box center [580, 137] width 175 height 44
type textarea "Suit for money owed"
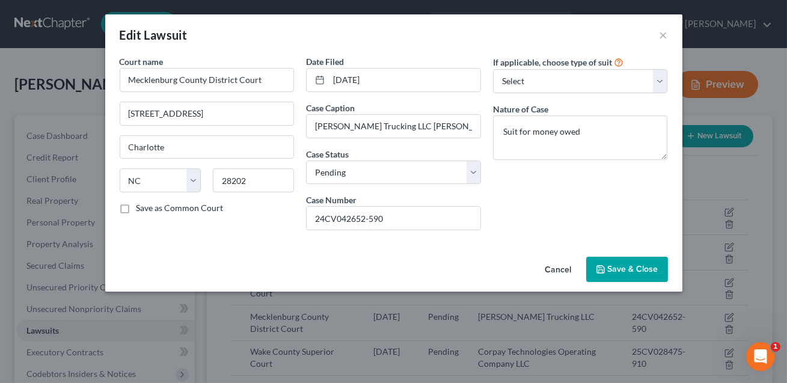
click at [614, 278] on button "Save & Close" at bounding box center [627, 269] width 82 height 25
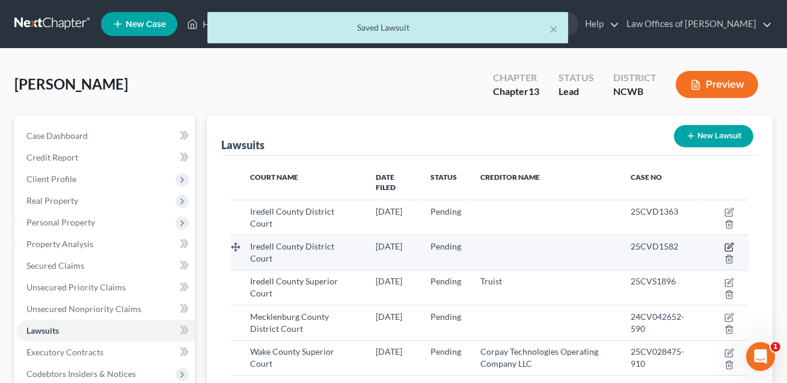
click at [729, 243] on icon "button" at bounding box center [729, 245] width 5 height 5
select select "28"
select select "0"
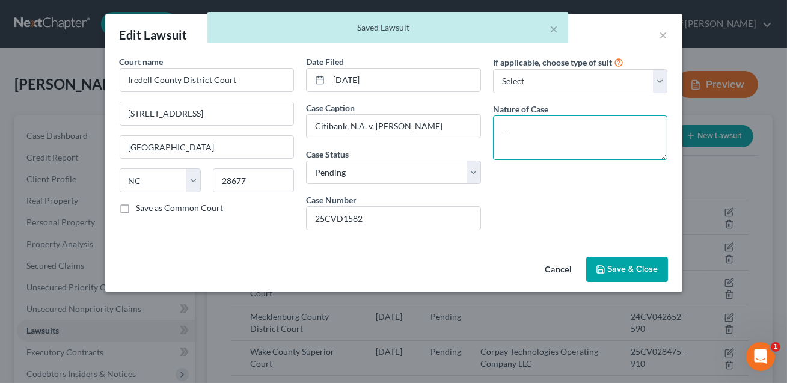
click at [549, 137] on textarea at bounding box center [580, 137] width 175 height 44
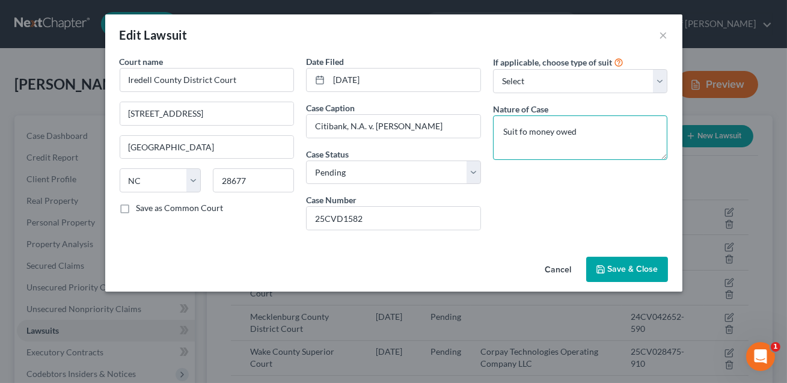
click at [524, 130] on textarea "Suit fo money owed" at bounding box center [580, 137] width 175 height 44
click at [577, 133] on textarea "Suit for money owed" at bounding box center [580, 137] width 175 height 44
drag, startPoint x: 577, startPoint y: 133, endPoint x: 499, endPoint y: 130, distance: 78.2
click at [499, 130] on textarea "Suit for money owed." at bounding box center [580, 137] width 175 height 44
type textarea "Suit for money owed."
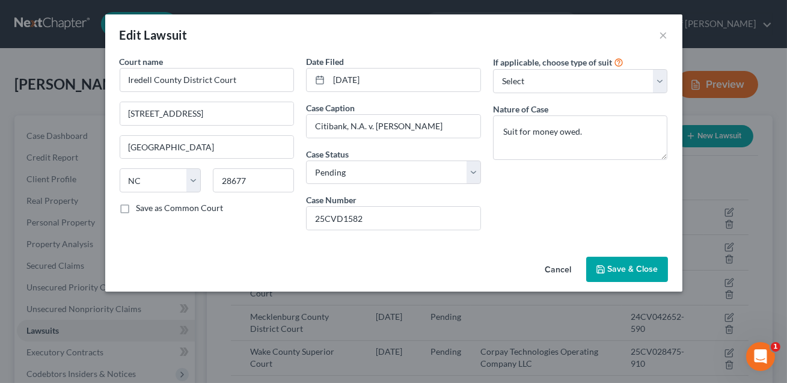
click at [617, 264] on span "Save & Close" at bounding box center [633, 269] width 50 height 10
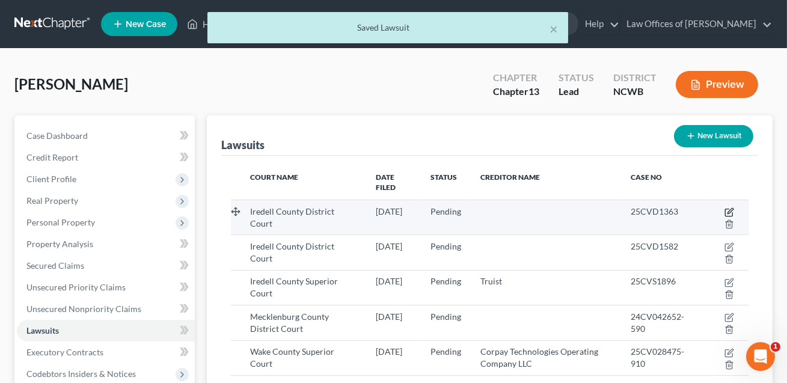
click at [727, 208] on icon "button" at bounding box center [729, 210] width 5 height 5
select select "28"
select select "0"
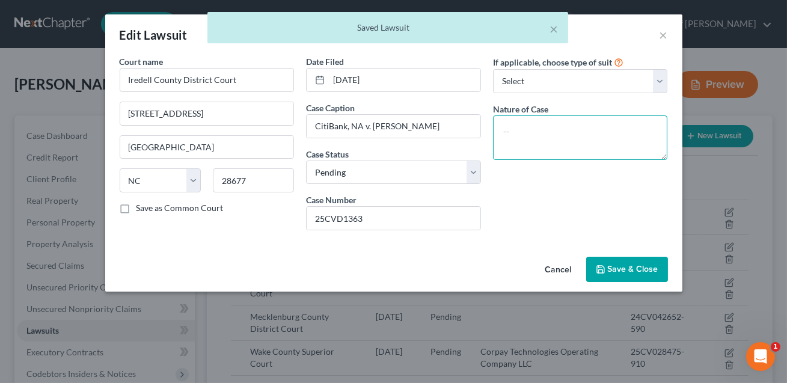
click at [544, 141] on textarea at bounding box center [580, 137] width 175 height 44
paste textarea "Suit for money owed"
type textarea "Suit for money owed"
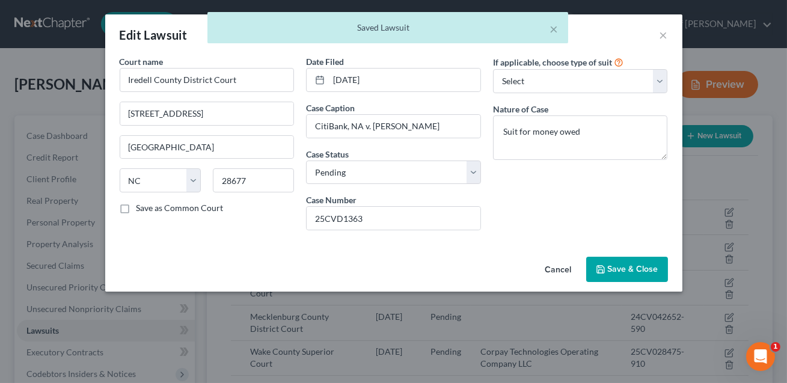
click at [628, 272] on span "Save & Close" at bounding box center [633, 269] width 50 height 10
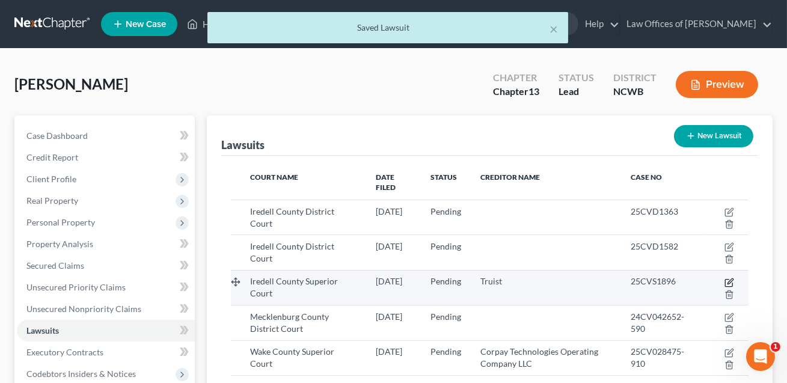
click at [729, 278] on icon "button" at bounding box center [729, 280] width 5 height 5
select select "28"
select select "0"
select select "4"
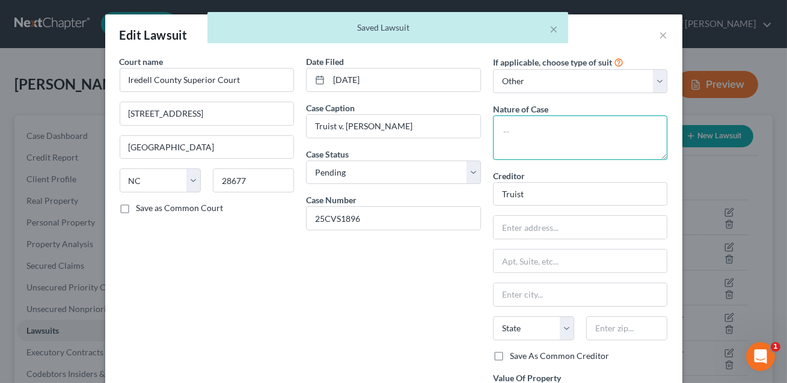
click at [516, 140] on textarea at bounding box center [580, 137] width 175 height 44
paste textarea "Suit for money owed"
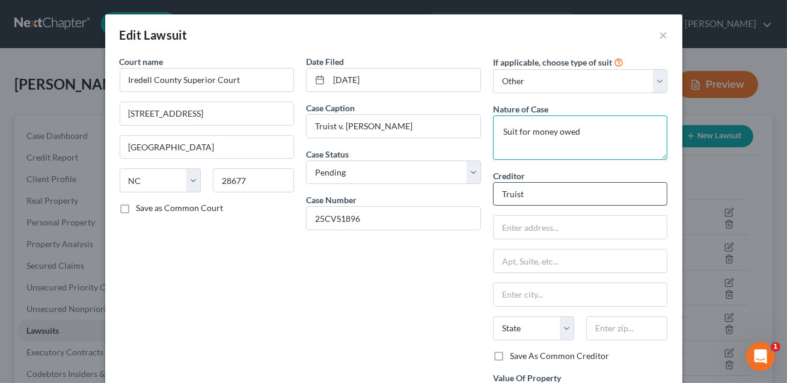
type textarea "Suit for money owed"
drag, startPoint x: 536, startPoint y: 187, endPoint x: 494, endPoint y: 191, distance: 41.7
click at [494, 191] on input "Truist" at bounding box center [580, 194] width 175 height 24
drag, startPoint x: 531, startPoint y: 196, endPoint x: 501, endPoint y: 194, distance: 30.8
click at [501, 194] on input "Truist" at bounding box center [580, 194] width 175 height 24
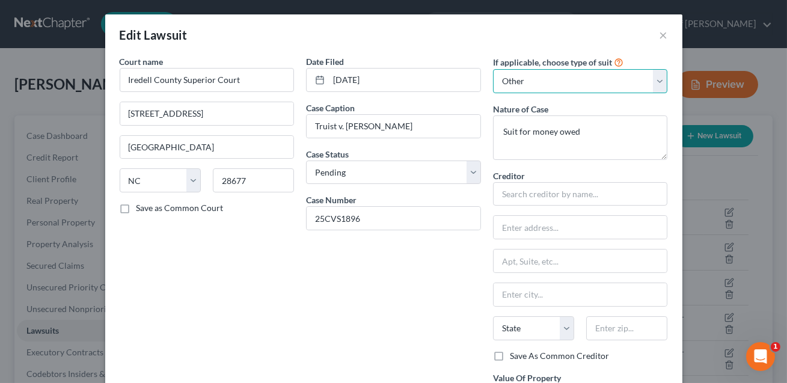
click at [515, 83] on select "Select Repossession Garnishment Foreclosure Attached, Seized, Or Levied Other" at bounding box center [580, 81] width 175 height 24
select select
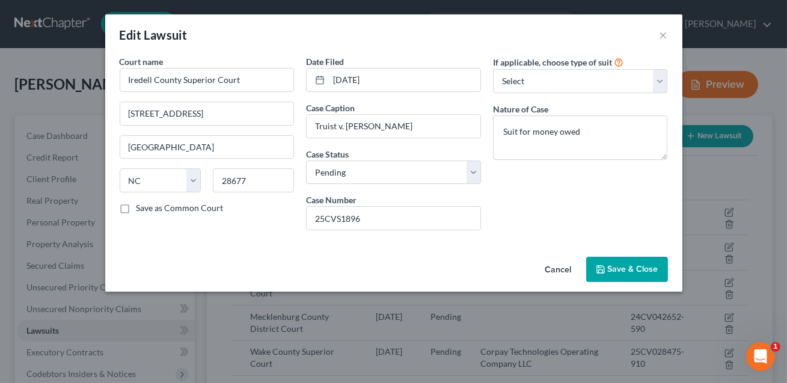
click at [649, 269] on span "Save & Close" at bounding box center [633, 269] width 50 height 10
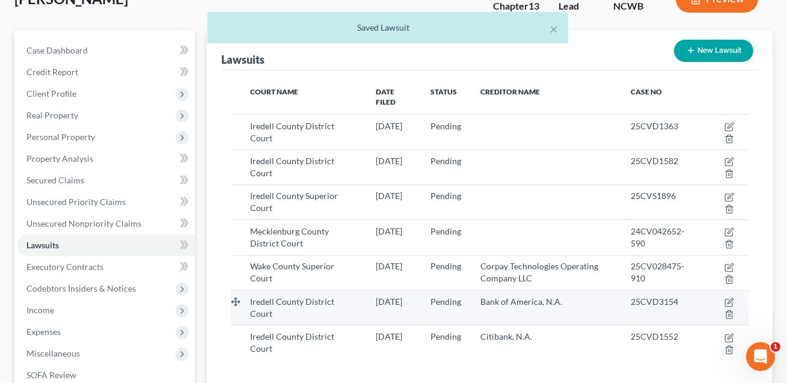
scroll to position [96, 0]
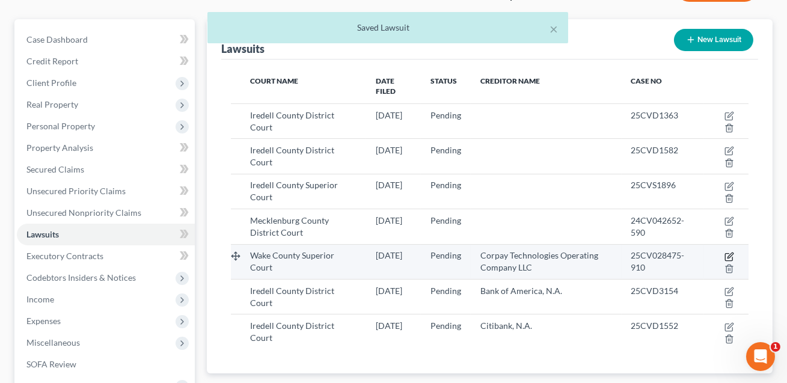
click at [729, 252] on icon "button" at bounding box center [729, 254] width 5 height 5
select select "28"
select select "0"
select select "4"
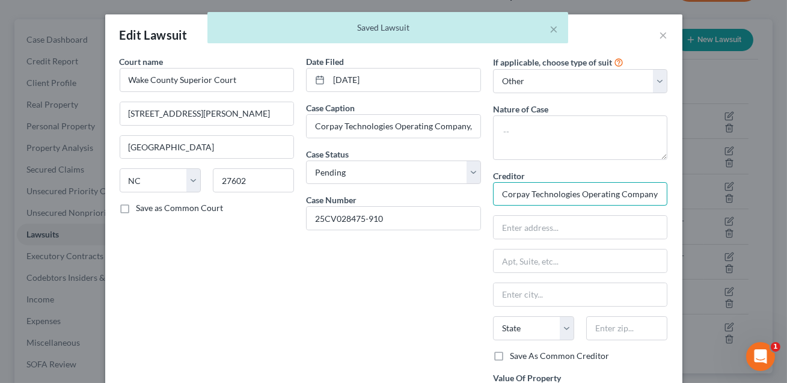
scroll to position [0, 11]
drag, startPoint x: 499, startPoint y: 194, endPoint x: 689, endPoint y: 194, distance: 190.0
click at [689, 194] on div "Edit Lawsuit × Court name * Wake County Superior Court 300 S. Salisbury Street …" at bounding box center [393, 191] width 787 height 383
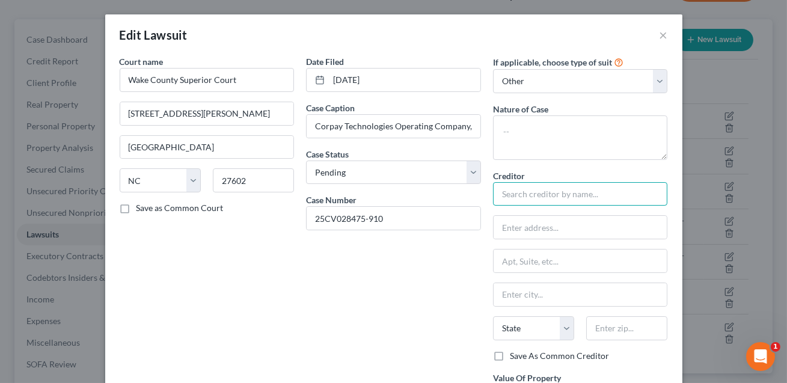
scroll to position [0, 0]
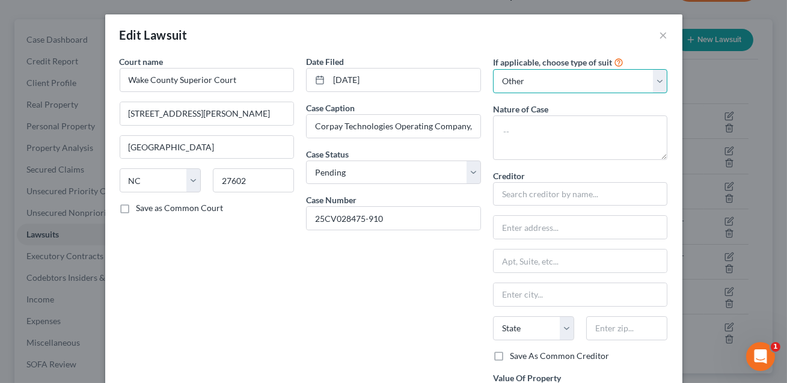
click at [628, 89] on select "Select Repossession Garnishment Foreclosure Attached, Seized, Or Levied Other" at bounding box center [580, 81] width 175 height 24
select select
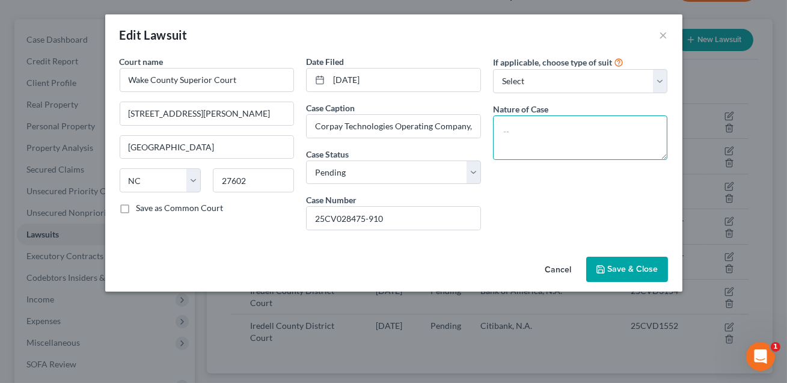
click at [521, 141] on textarea at bounding box center [580, 137] width 175 height 44
paste textarea "Suit for money owed"
type textarea "Suit for money owed"
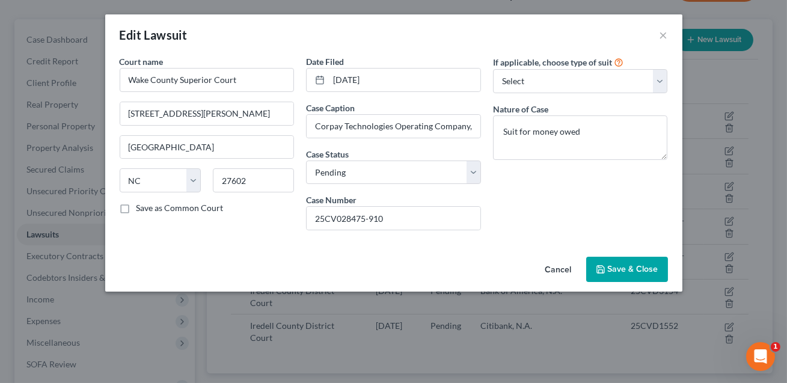
click at [619, 272] on span "Save & Close" at bounding box center [633, 269] width 50 height 10
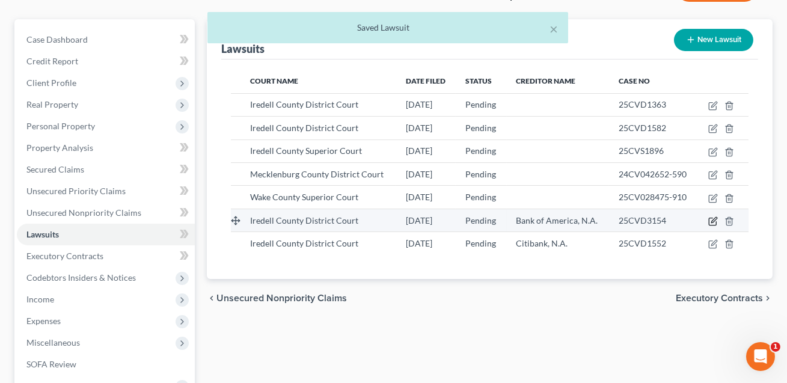
click at [713, 221] on icon "button" at bounding box center [713, 221] width 10 height 10
select select "28"
select select "0"
select select "4"
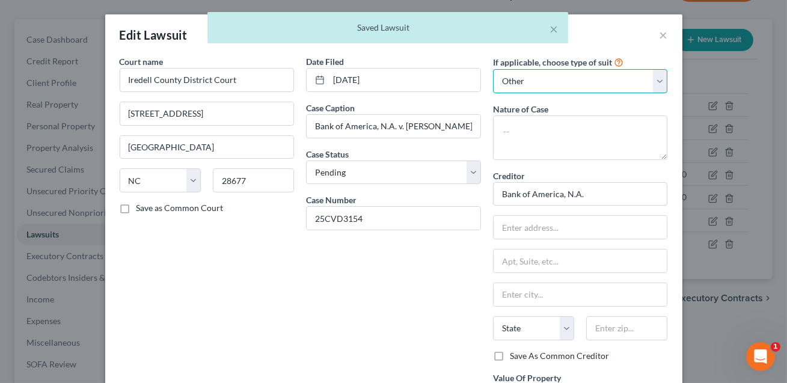
click at [577, 81] on select "Select Repossession Garnishment Foreclosure Attached, Seized, Or Levied Other" at bounding box center [580, 81] width 175 height 24
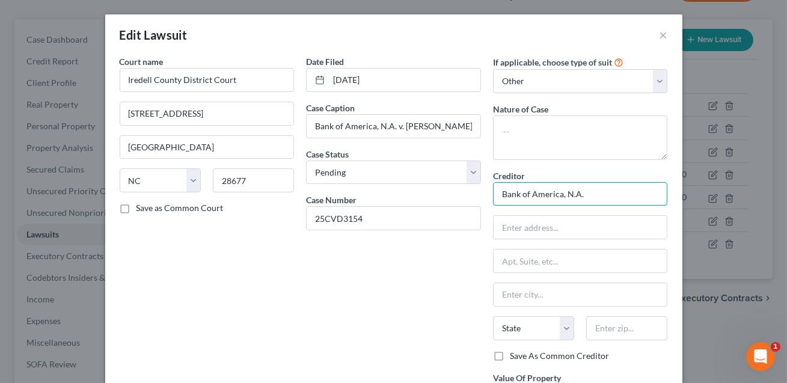
drag, startPoint x: 590, startPoint y: 189, endPoint x: 485, endPoint y: 194, distance: 105.3
click at [485, 194] on div "Court name * Iredell County District Court 226 Stockton Street Statesville Stat…" at bounding box center [394, 244] width 560 height 379
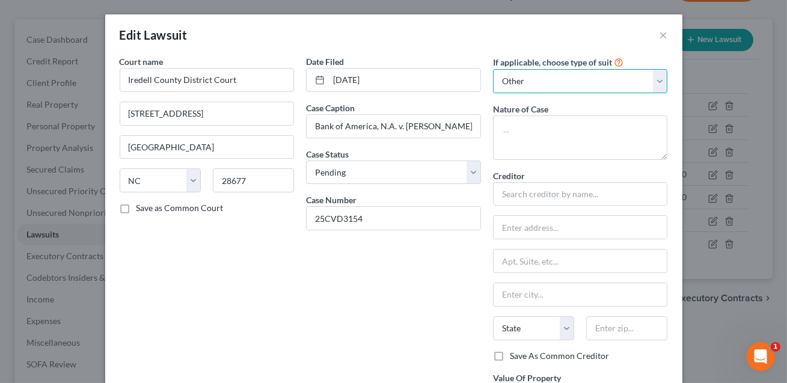
click at [524, 81] on select "Select Repossession Garnishment Foreclosure Attached, Seized, Or Levied Other" at bounding box center [580, 81] width 175 height 24
select select
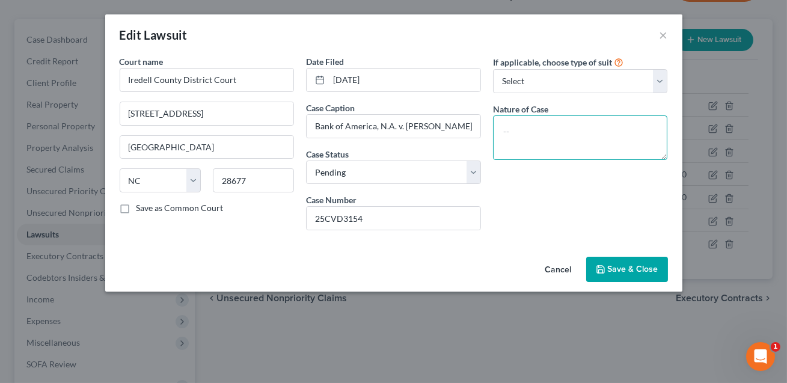
click at [528, 129] on textarea at bounding box center [580, 137] width 175 height 44
paste textarea "Suit for money owed"
type textarea "Suit for money owed"
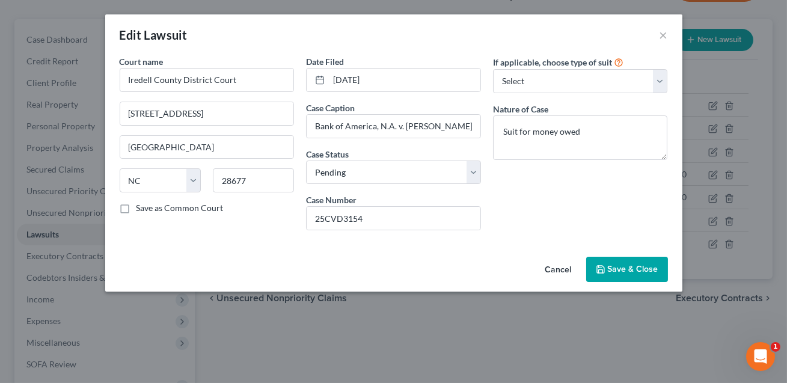
click at [623, 280] on button "Save & Close" at bounding box center [627, 269] width 82 height 25
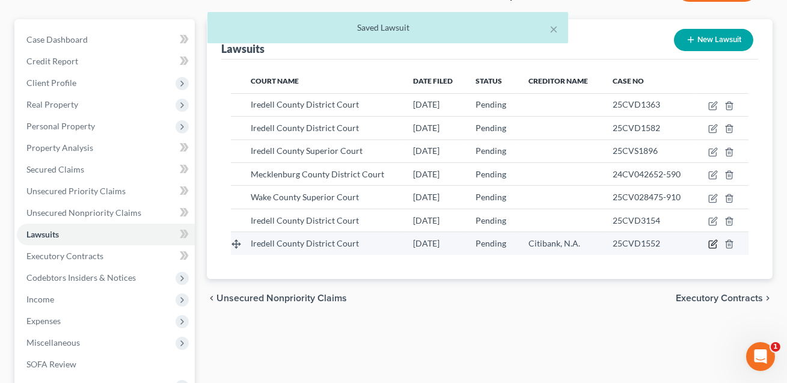
click at [714, 241] on icon "button" at bounding box center [713, 242] width 5 height 5
select select "28"
select select "0"
select select "4"
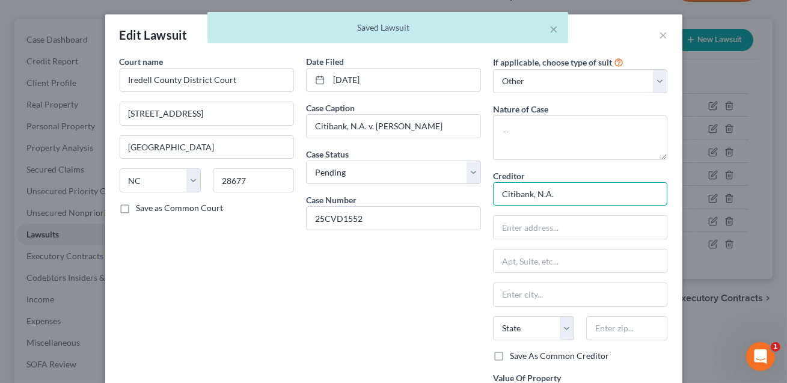
drag, startPoint x: 556, startPoint y: 202, endPoint x: 491, endPoint y: 197, distance: 65.1
click at [491, 197] on div "If applicable, choose type of suit Select Repossession Garnishment Foreclosure …" at bounding box center [580, 244] width 187 height 379
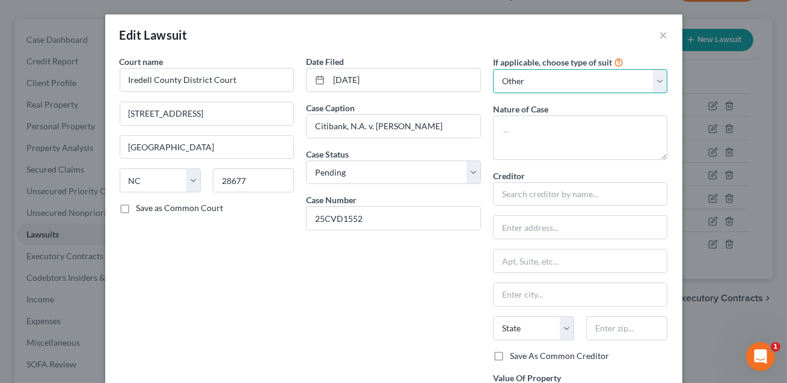
click at [512, 79] on select "Select Repossession Garnishment Foreclosure Attached, Seized, Or Levied Other" at bounding box center [580, 81] width 175 height 24
select select
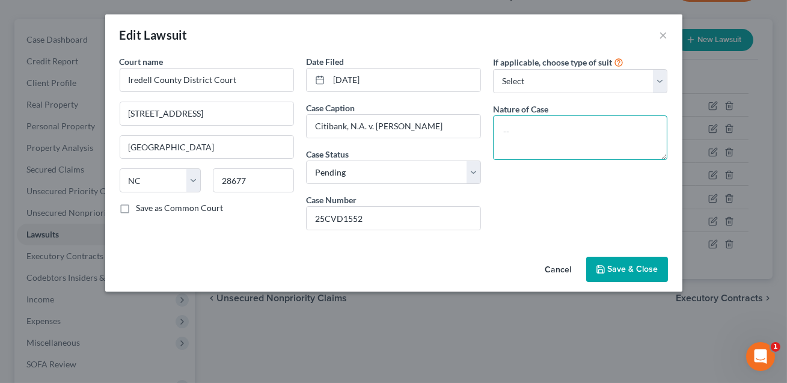
click at [507, 144] on textarea at bounding box center [580, 137] width 175 height 44
paste textarea "Suit for money owed"
type textarea "Suit for money owed"
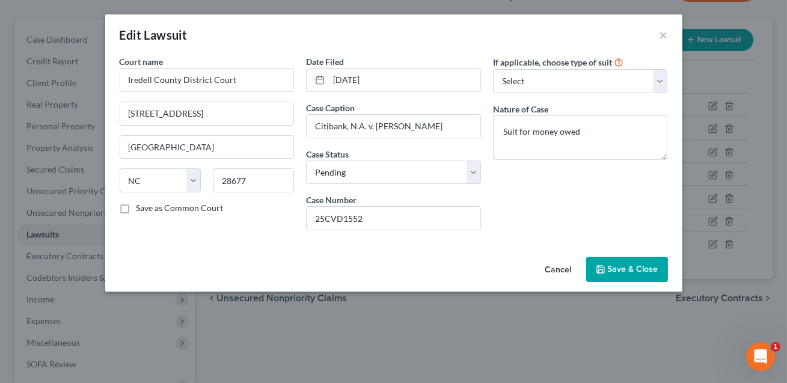
click at [618, 260] on button "Save & Close" at bounding box center [627, 269] width 82 height 25
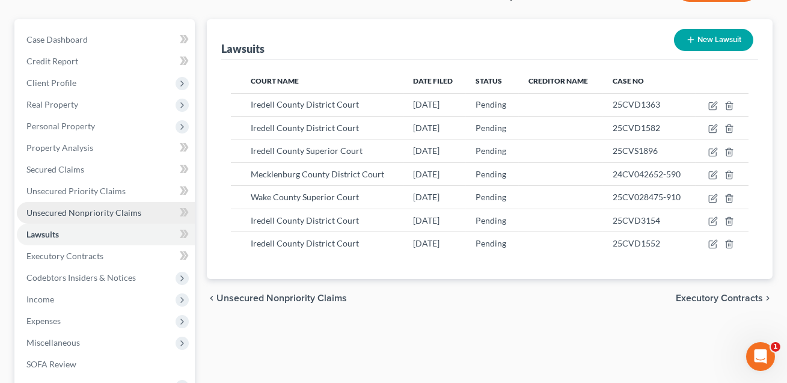
click at [118, 206] on link "Unsecured Nonpriority Claims" at bounding box center [106, 213] width 178 height 22
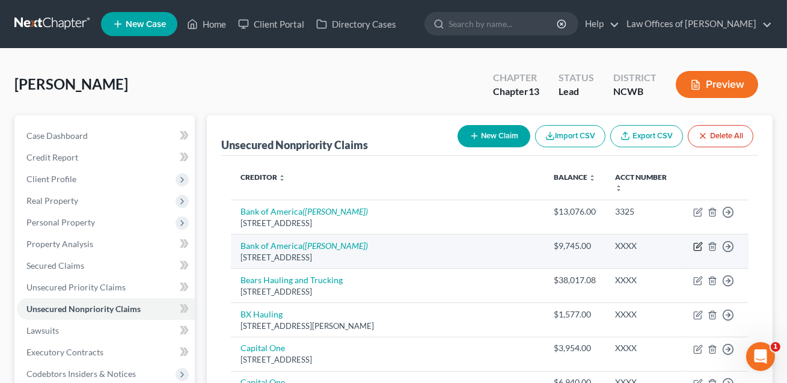
click at [699, 242] on icon "button" at bounding box center [698, 244] width 5 height 5
select select "45"
select select "2"
select select "0"
select select "48"
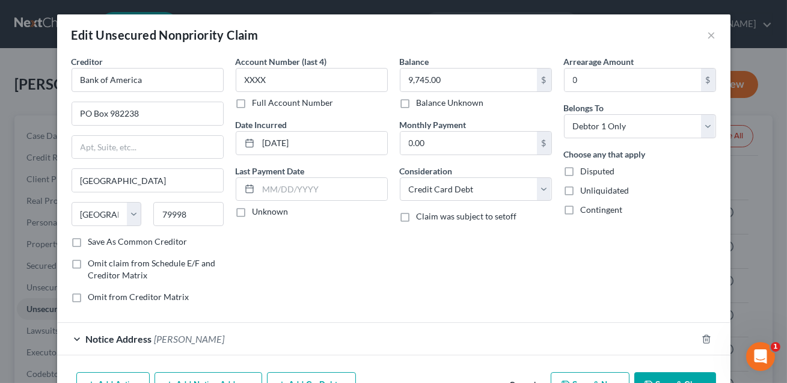
click at [388, 333] on div "Notice Address Nicholas L. Stockton" at bounding box center [377, 339] width 640 height 32
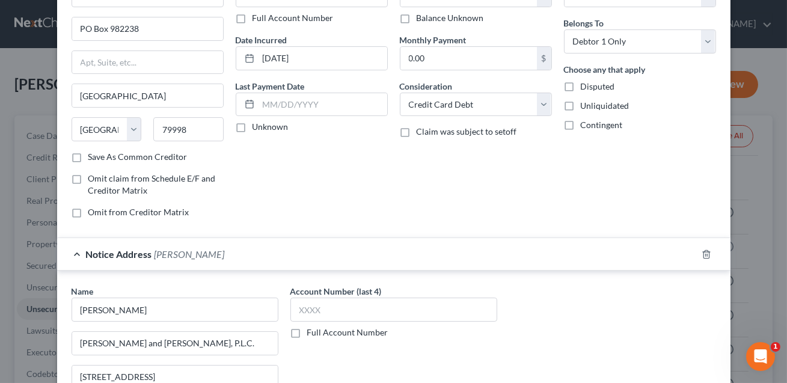
scroll to position [59, 0]
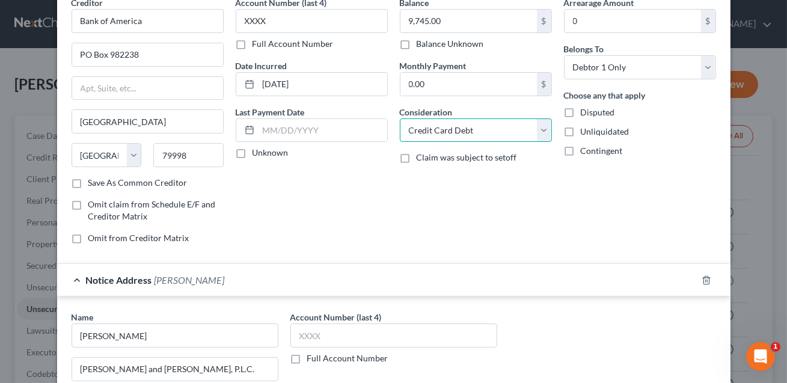
click at [462, 134] on select "Select Cable / Satellite Services Collection Agency Credit Card Debt Debt Couns…" at bounding box center [476, 130] width 152 height 24
select select "14"
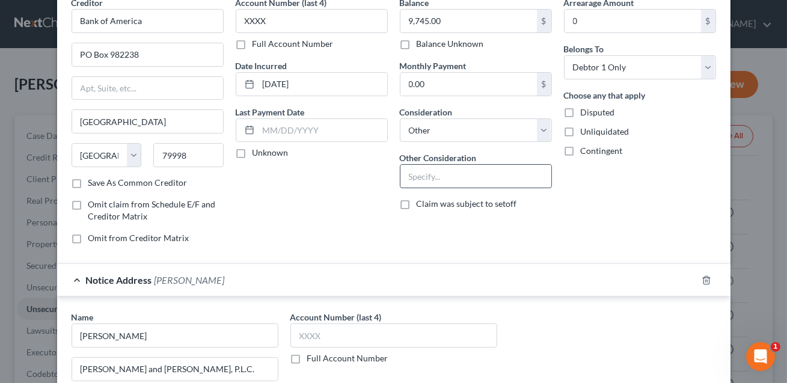
click at [446, 180] on input "text" at bounding box center [475, 176] width 151 height 23
click at [415, 178] on input "Cedit Card" at bounding box center [475, 176] width 151 height 23
click at [457, 176] on input "Credit Card" at bounding box center [475, 176] width 151 height 23
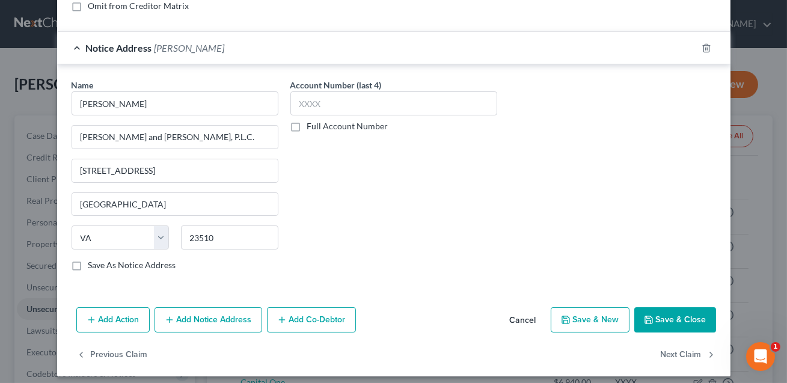
scroll to position [297, 0]
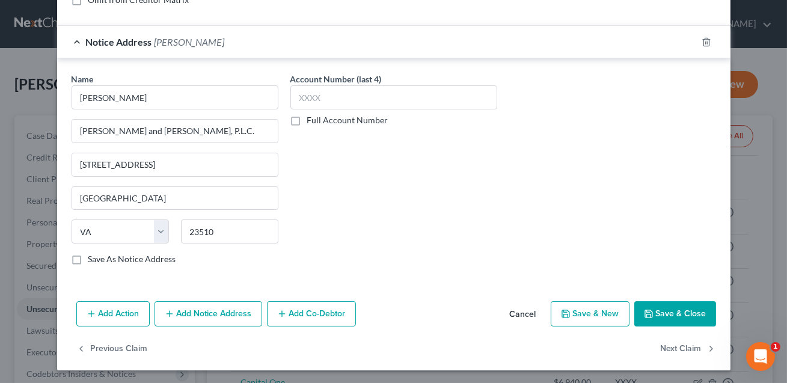
type input "Credit Card. INCL C/A info"
click at [665, 316] on button "Save & Close" at bounding box center [675, 313] width 82 height 25
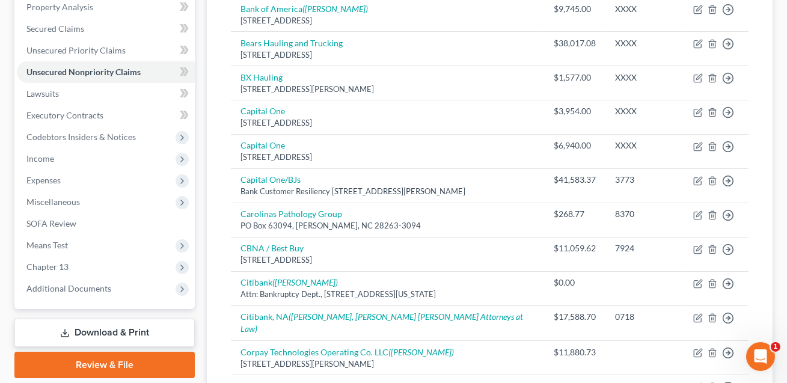
scroll to position [236, 0]
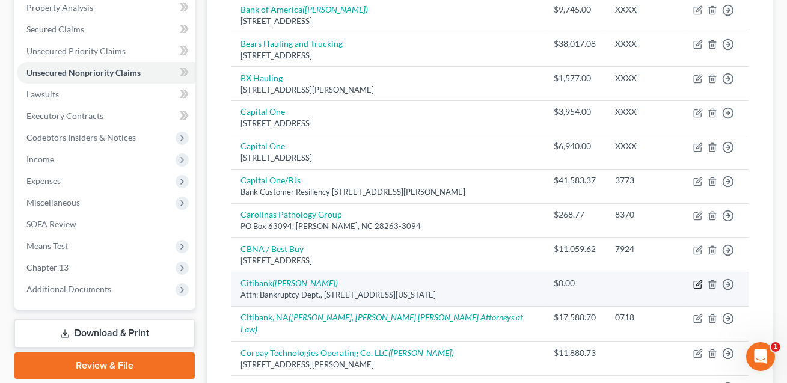
click at [700, 280] on icon "button" at bounding box center [698, 285] width 10 height 10
select select "26"
select select "2"
select select "0"
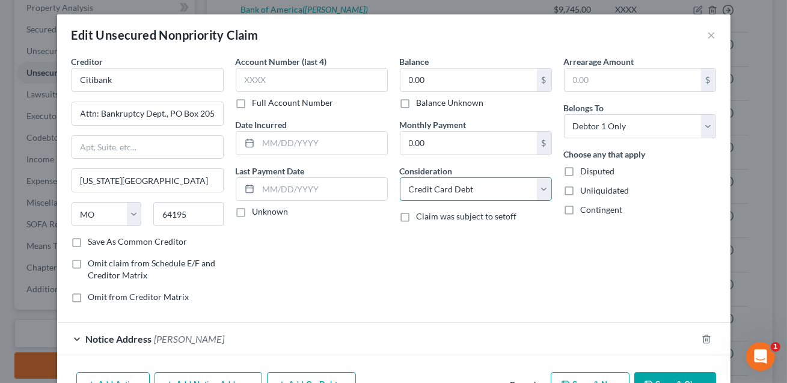
click at [467, 193] on select "Select Cable / Satellite Services Collection Agency Credit Card Debt Debt Couns…" at bounding box center [476, 189] width 152 height 24
select select "14"
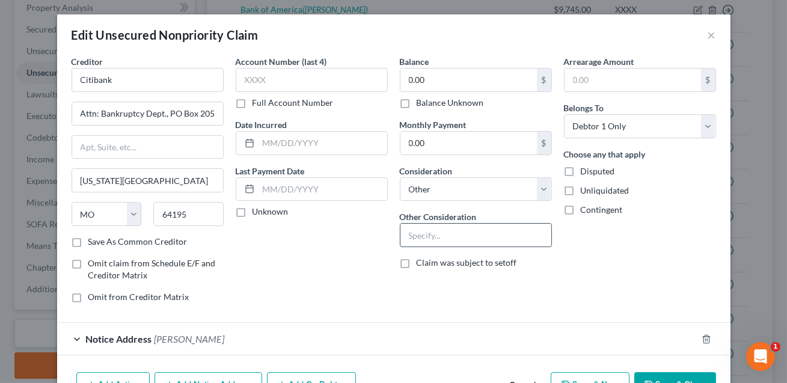
click at [422, 235] on input "text" at bounding box center [475, 235] width 151 height 23
click at [415, 236] on input "Cedit card" at bounding box center [475, 235] width 151 height 23
click at [451, 234] on input "Credit card" at bounding box center [475, 235] width 151 height 23
type input "Credit Card. INCL C/A info"
click at [667, 379] on button "Save & Close" at bounding box center [675, 384] width 82 height 25
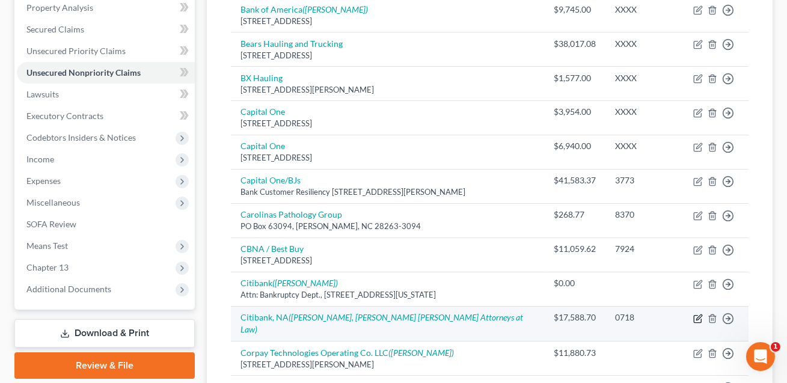
click at [699, 314] on icon "button" at bounding box center [698, 316] width 5 height 5
select select "2"
select select "0"
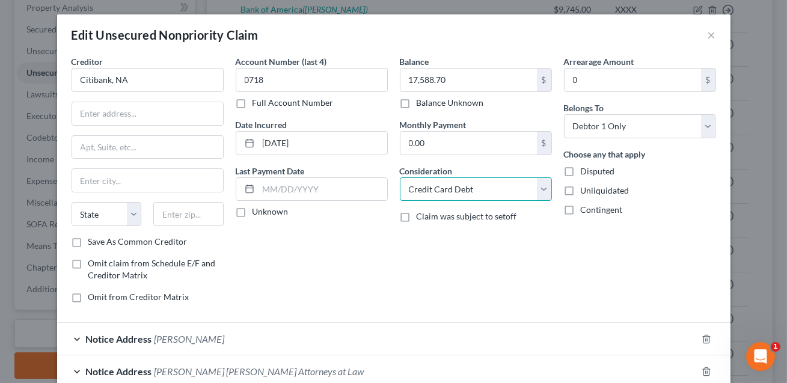
click at [489, 188] on select "Select Cable / Satellite Services Collection Agency Credit Card Debt Debt Couns…" at bounding box center [476, 189] width 152 height 24
select select "14"
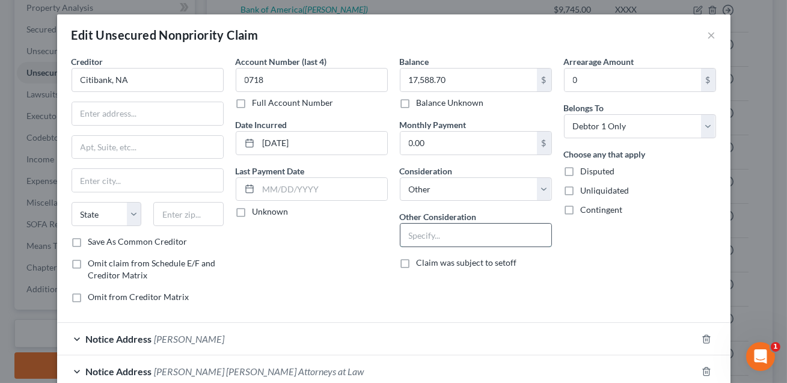
click at [433, 230] on input "text" at bounding box center [475, 235] width 151 height 23
type input "Credit Card. INCL C/A info"
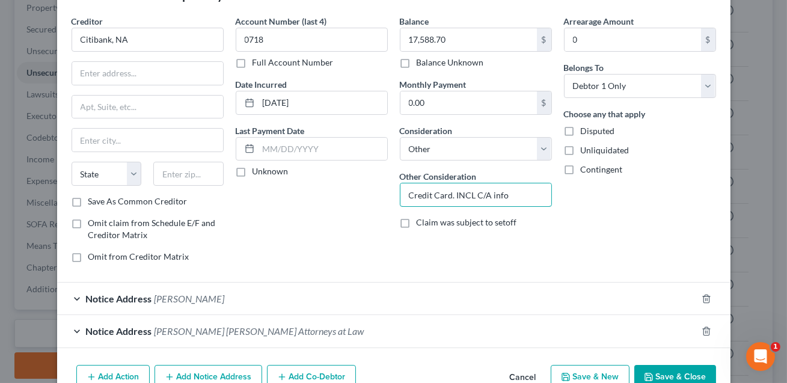
scroll to position [105, 0]
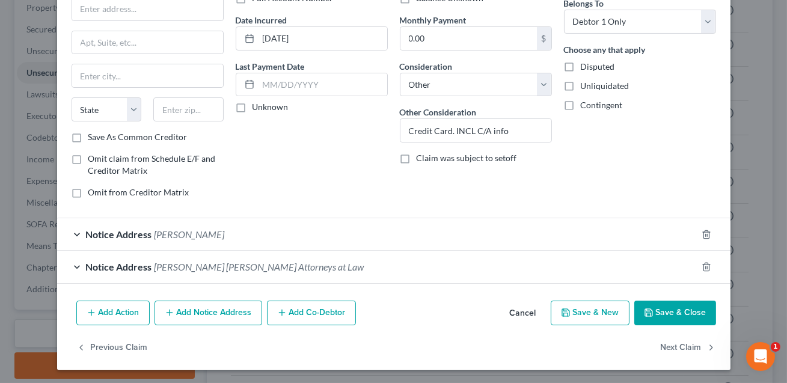
click at [665, 317] on button "Save & Close" at bounding box center [675, 313] width 82 height 25
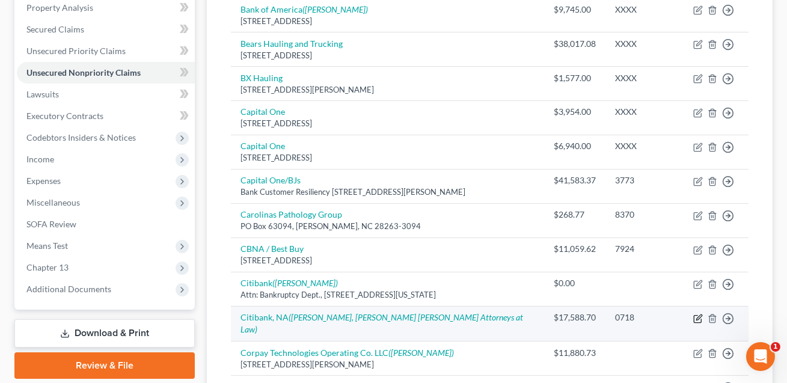
click at [697, 314] on icon "button" at bounding box center [698, 319] width 10 height 10
select select "14"
select select "0"
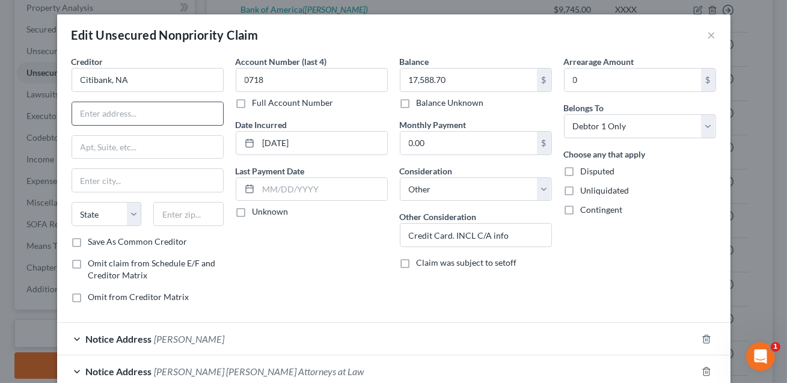
click at [156, 121] on input "text" at bounding box center [147, 113] width 151 height 23
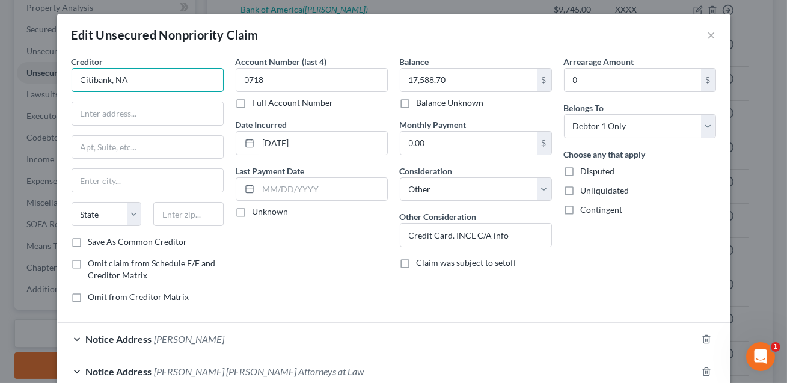
click at [133, 76] on input "Citibank, NA" at bounding box center [148, 80] width 152 height 24
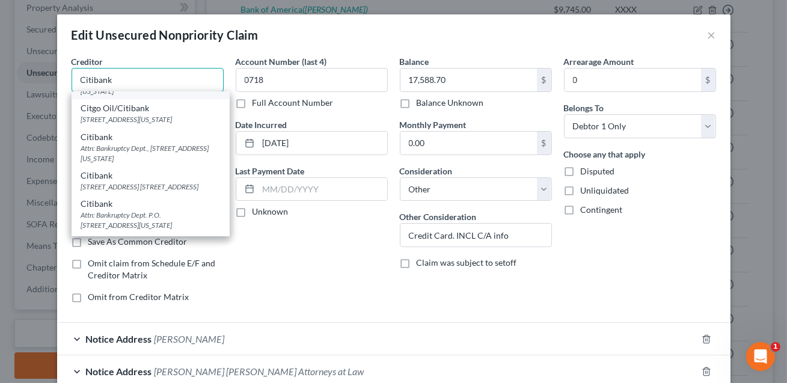
scroll to position [129, 0]
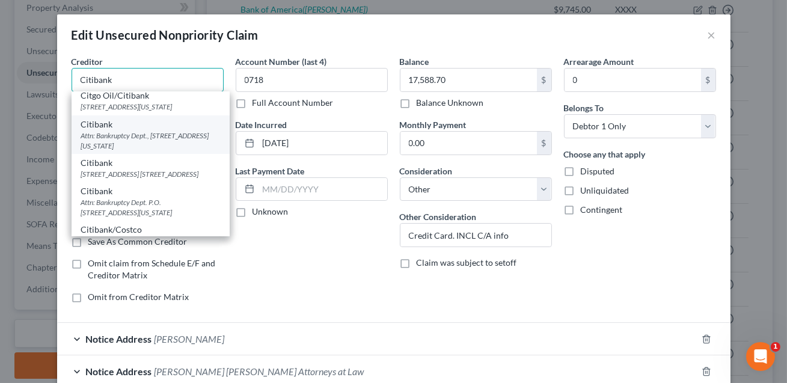
type input "Citibank"
click at [125, 147] on div "Attn: Bankruptcy Dept., PO Box 20507, Kansas City, MO 64195" at bounding box center [150, 140] width 139 height 20
type input "Attn: Bankruptcy Dept., PO Box 20507"
type input "Kansas City"
select select "26"
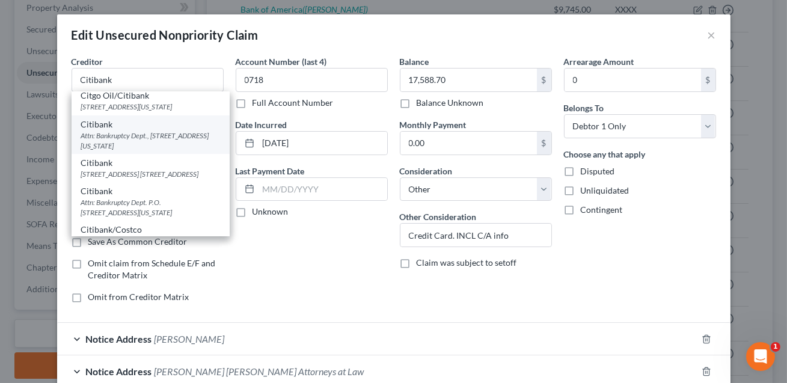
type input "64195"
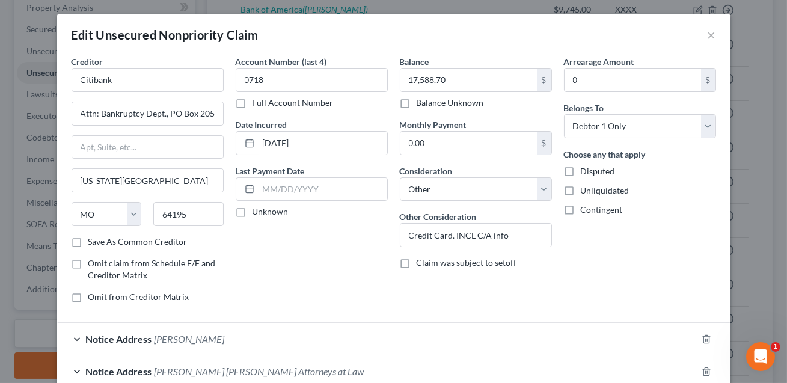
scroll to position [105, 0]
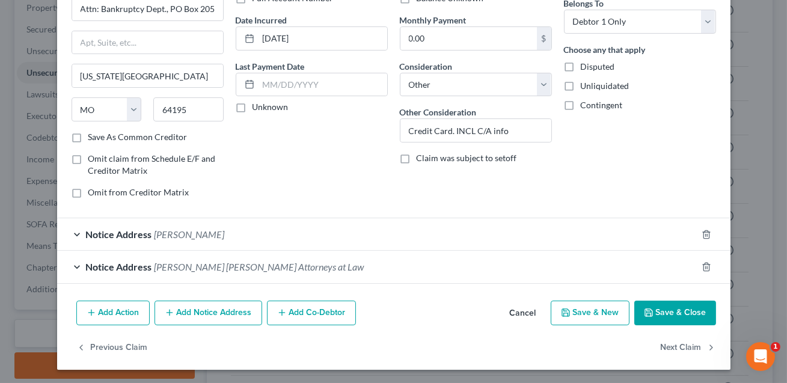
click at [668, 306] on button "Save & Close" at bounding box center [675, 313] width 82 height 25
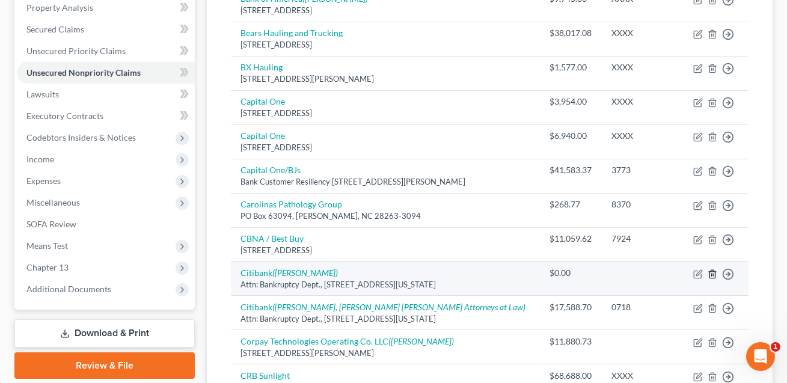
click at [712, 274] on icon "button" at bounding box center [713, 274] width 10 height 10
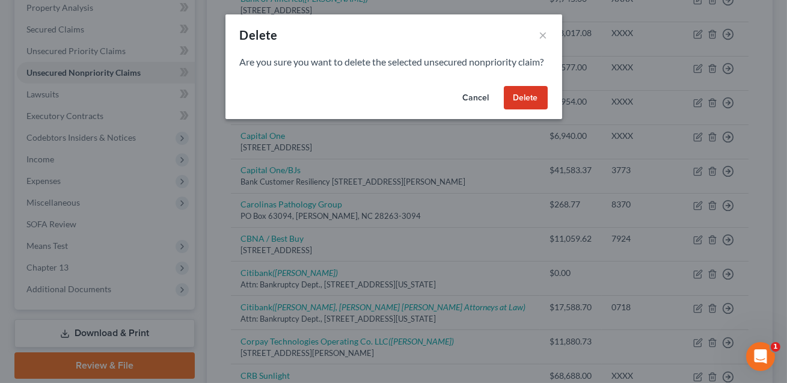
click at [534, 110] on button "Delete" at bounding box center [526, 98] width 44 height 24
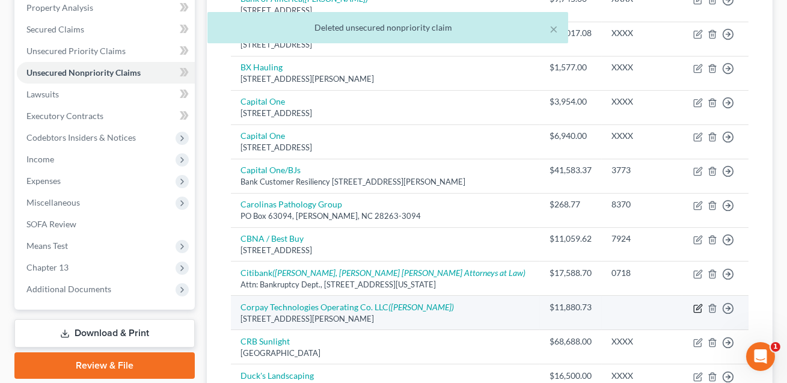
click at [697, 305] on icon "button" at bounding box center [698, 309] width 10 height 10
select select "19"
select select "14"
select select "3"
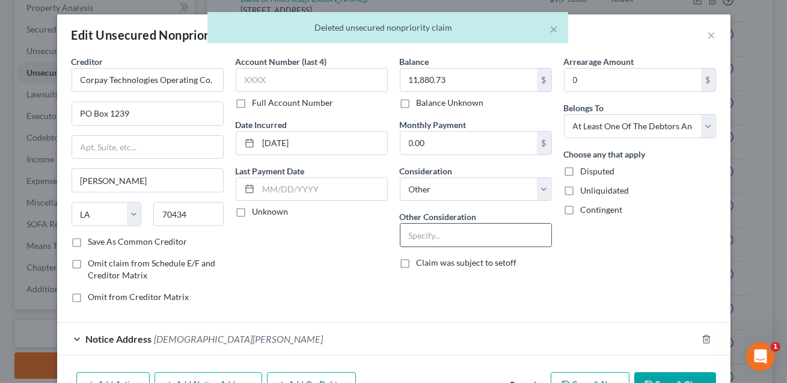
click at [429, 242] on input "text" at bounding box center [475, 235] width 151 height 23
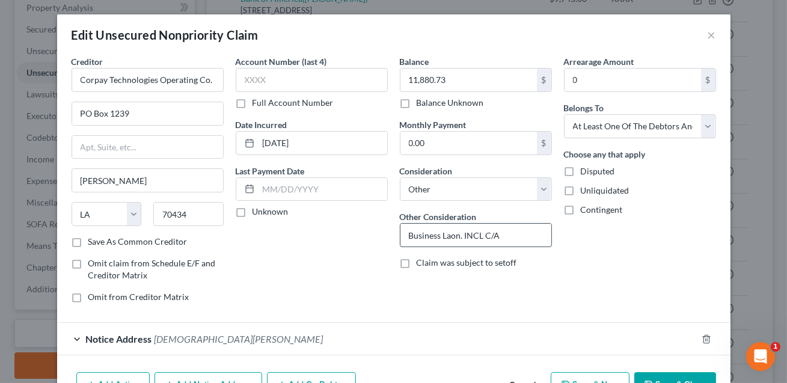
click at [454, 237] on input "Business Laon. INCL C/A" at bounding box center [475, 235] width 151 height 23
click at [504, 235] on input "Business Loan. INCL C/A" at bounding box center [475, 235] width 151 height 23
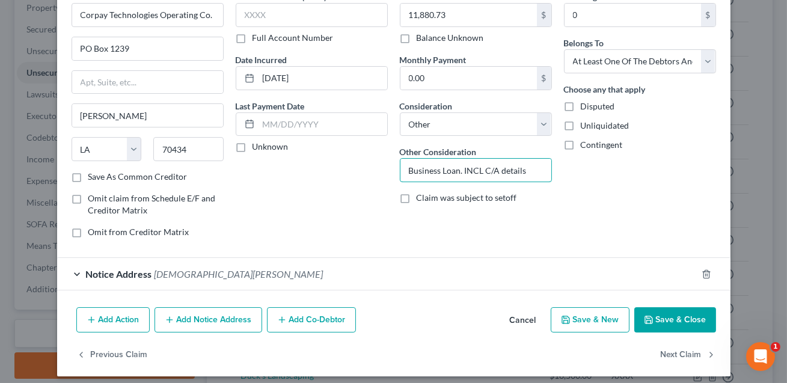
scroll to position [72, 0]
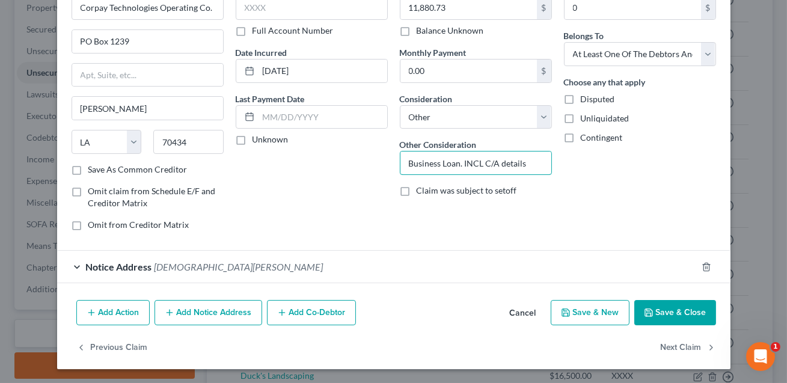
type input "Business Loan. INCL C/A details"
click at [658, 314] on button "Save & Close" at bounding box center [675, 312] width 82 height 25
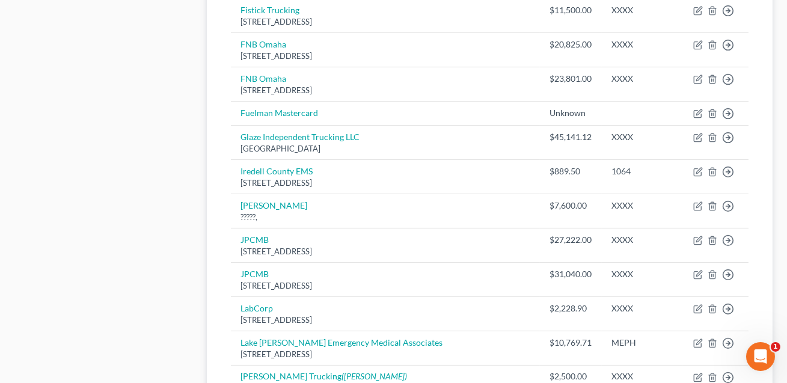
scroll to position [861, 0]
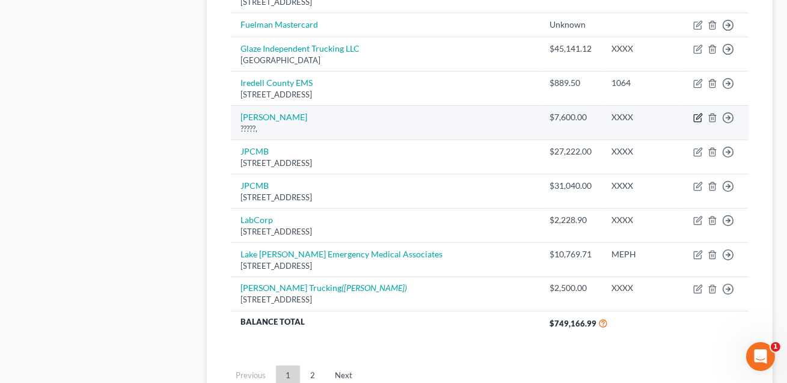
click at [696, 116] on icon "button" at bounding box center [698, 116] width 5 height 5
select select "14"
select select "0"
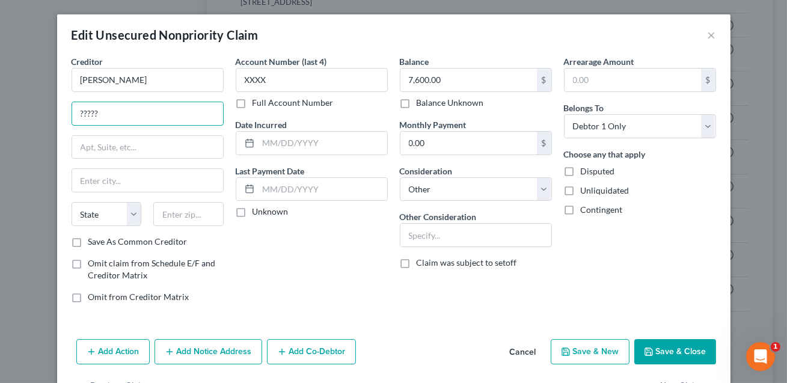
drag, startPoint x: 119, startPoint y: 115, endPoint x: 70, endPoint y: 114, distance: 48.7
click at [70, 114] on div "Creditor * Jeremy Patterson ????? State AL AK AR AZ CA CO CT DE DC FL GA GU HI …" at bounding box center [148, 183] width 164 height 257
type input "NEED ADDRESS"
click at [662, 351] on button "Save & Close" at bounding box center [675, 351] width 82 height 25
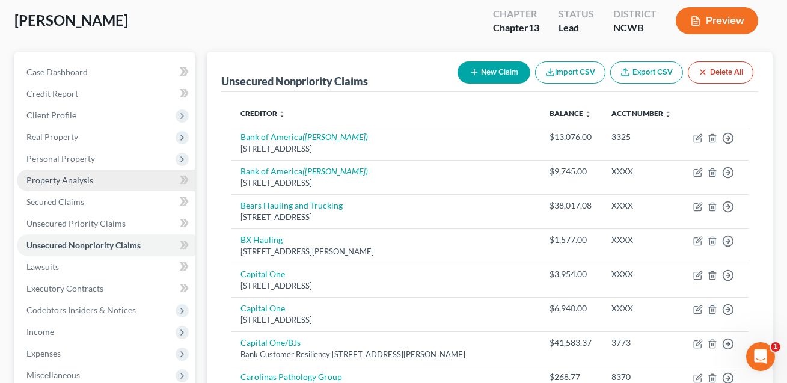
scroll to position [289, 0]
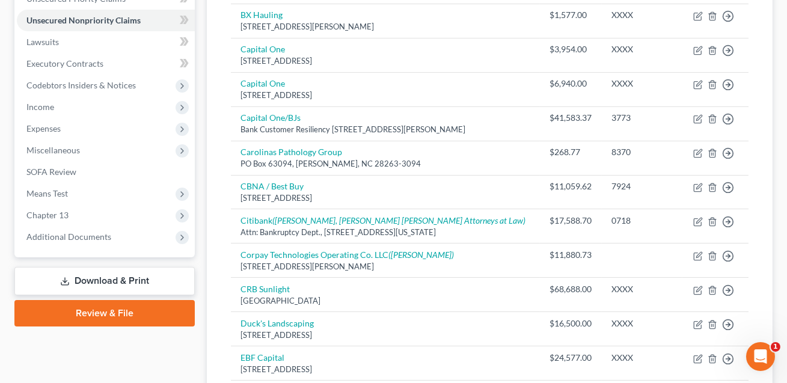
click at [100, 280] on link "Download & Print" at bounding box center [104, 281] width 180 height 28
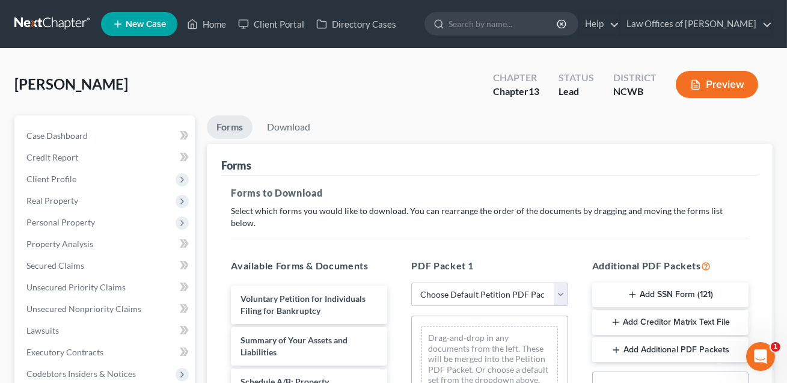
click at [448, 283] on select "Choose Default Petition PDF Packet Complete Bankruptcy Petition (all forms and …" at bounding box center [489, 295] width 156 height 24
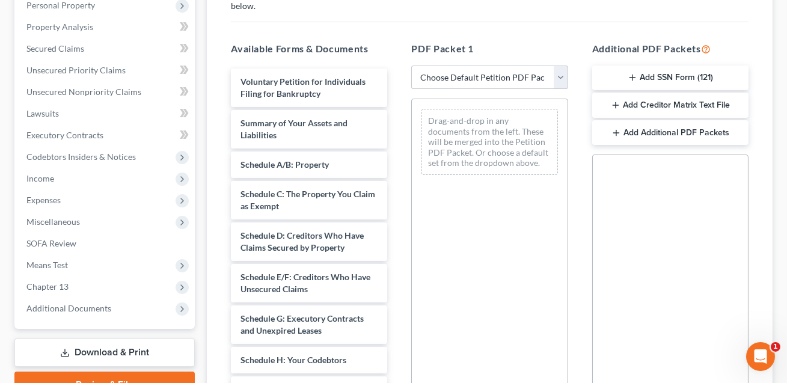
scroll to position [358, 0]
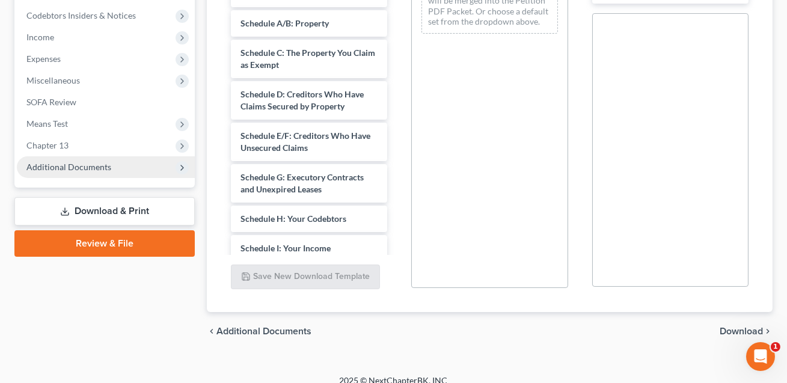
click at [63, 168] on span "Additional Documents" at bounding box center [68, 167] width 85 height 10
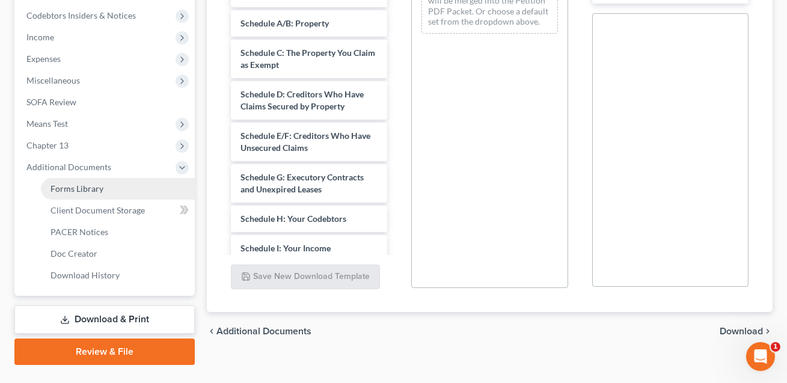
click at [76, 192] on span "Forms Library" at bounding box center [76, 188] width 53 height 10
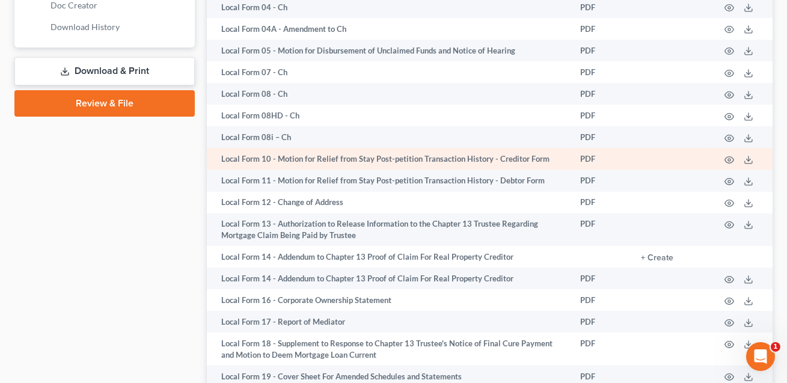
scroll to position [781, 0]
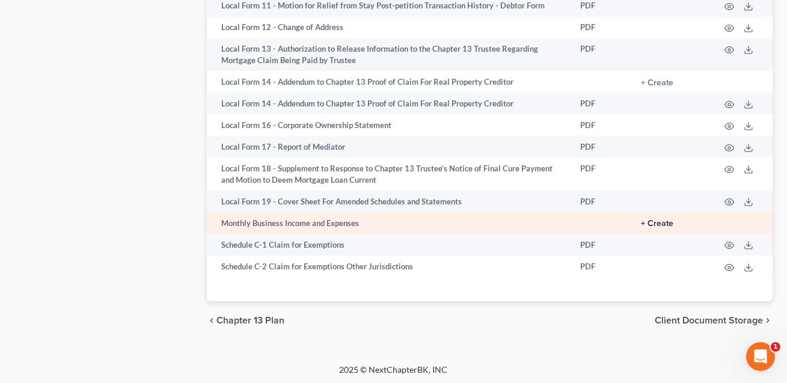
click at [667, 221] on button "+ Create" at bounding box center [657, 223] width 32 height 8
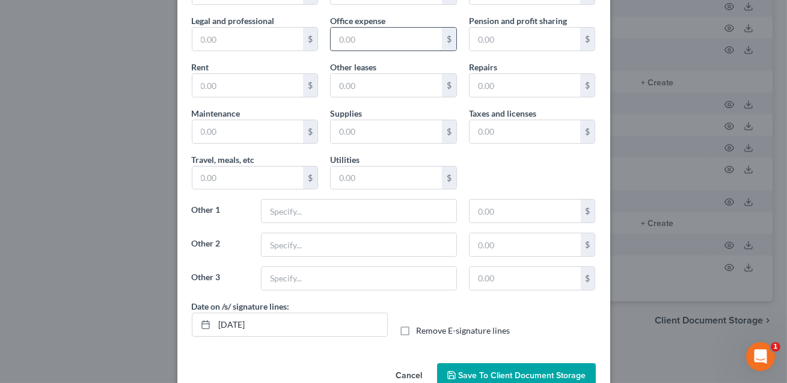
scroll to position [206, 0]
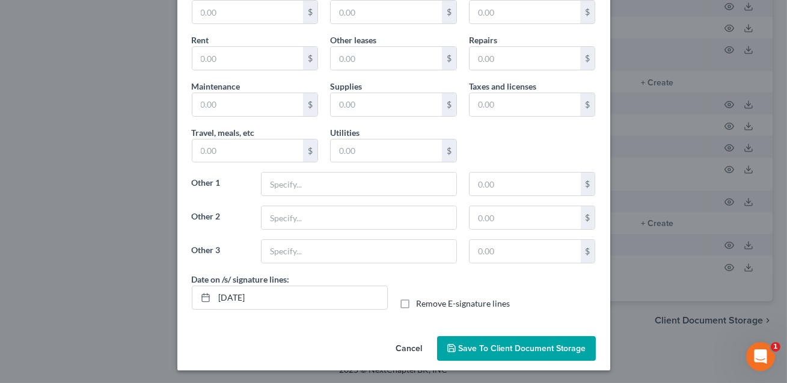
click at [417, 307] on label "Remove E-signature lines" at bounding box center [464, 304] width 94 height 12
click at [421, 305] on input "Remove E-signature lines" at bounding box center [425, 302] width 8 height 8
checkbox input "true"
drag, startPoint x: 281, startPoint y: 295, endPoint x: 206, endPoint y: 299, distance: 75.8
click at [206, 299] on div "10/13/2025" at bounding box center [290, 298] width 196 height 24
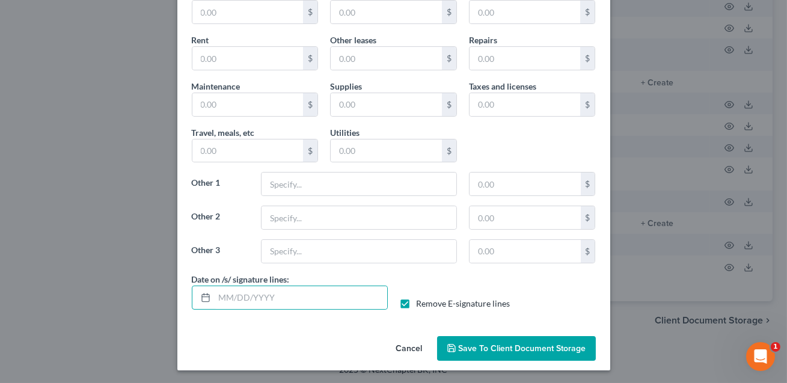
click at [516, 347] on span "Save to Client Document Storage" at bounding box center [522, 348] width 127 height 10
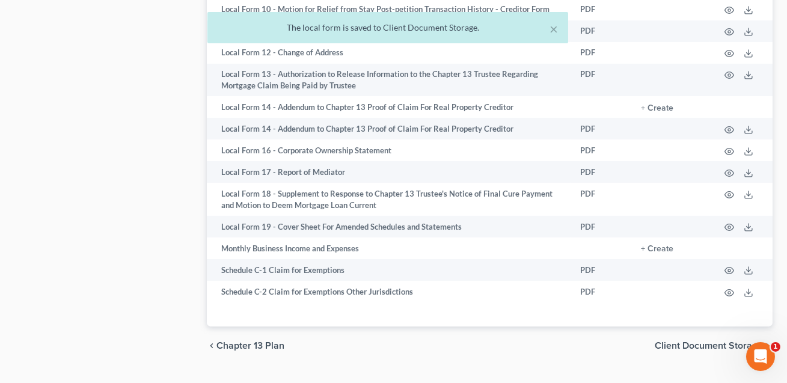
scroll to position [758, 0]
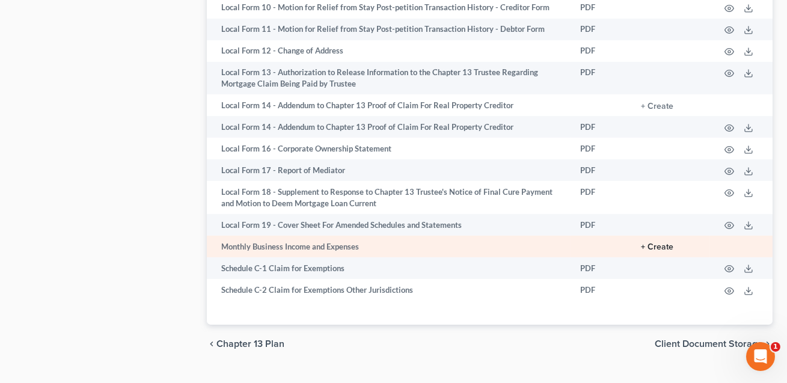
click at [656, 246] on button "+ Create" at bounding box center [657, 247] width 32 height 8
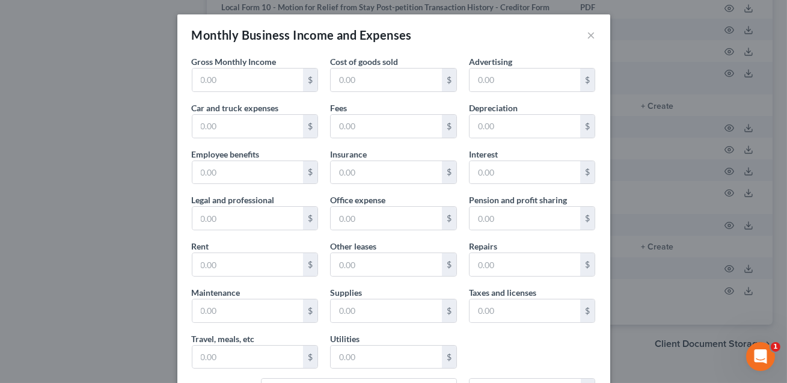
scroll to position [206, 0]
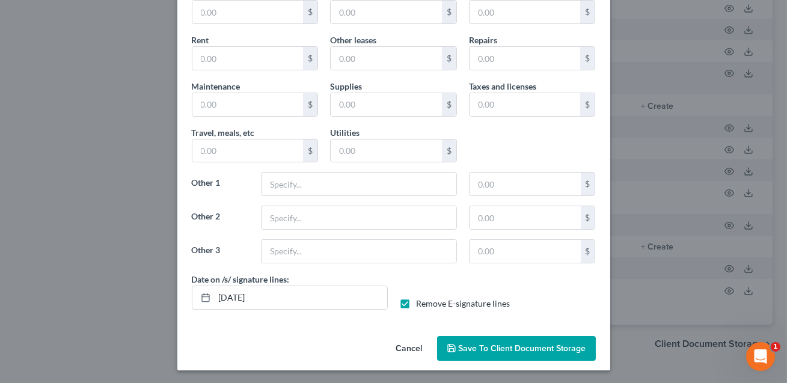
click at [417, 303] on label "Remove E-signature lines" at bounding box center [464, 304] width 94 height 12
click at [421, 303] on input "Remove E-signature lines" at bounding box center [425, 302] width 8 height 8
checkbox input "false"
drag, startPoint x: 280, startPoint y: 296, endPoint x: 212, endPoint y: 293, distance: 68.6
click at [212, 293] on div "10/13/2025" at bounding box center [290, 298] width 196 height 24
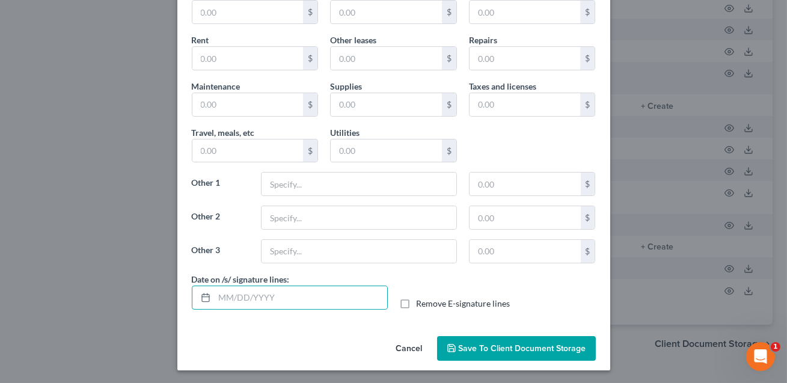
click at [512, 344] on span "Save to Client Document Storage" at bounding box center [522, 348] width 127 height 10
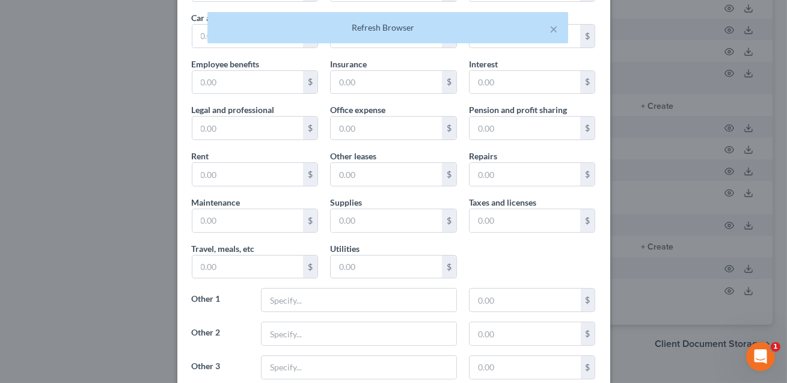
scroll to position [0, 0]
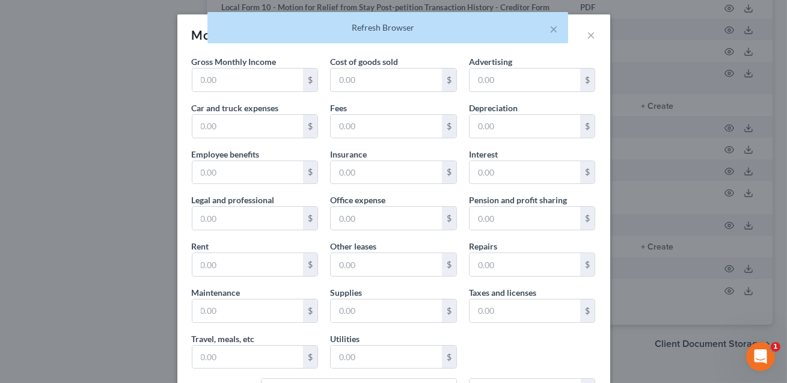
click at [109, 224] on div "Monthly Business Income and Expenses × Gross Monthly Income $ Cost of goods sol…" at bounding box center [393, 191] width 787 height 383
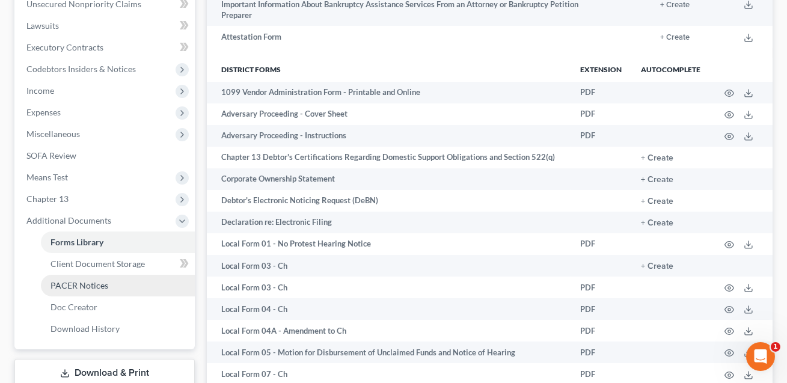
scroll to position [325, 0]
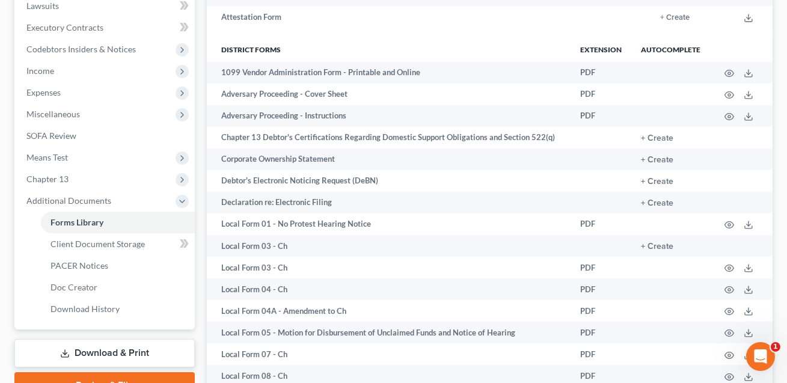
click at [103, 356] on link "Download & Print" at bounding box center [104, 353] width 180 height 28
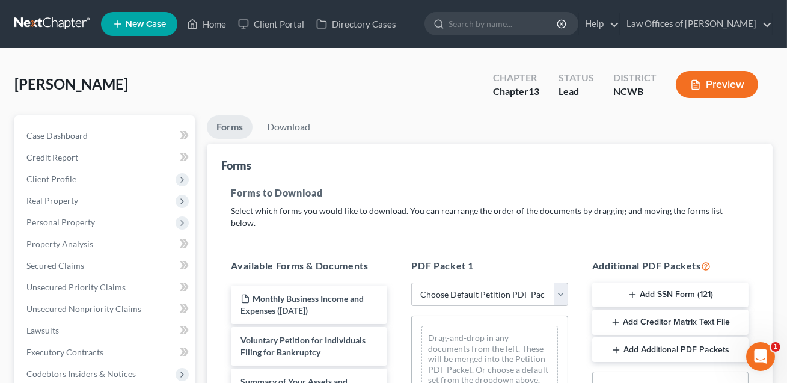
click at [452, 283] on select "Choose Default Petition PDF Packet Complete Bankruptcy Petition (all forms and …" at bounding box center [489, 295] width 156 height 24
select select "0"
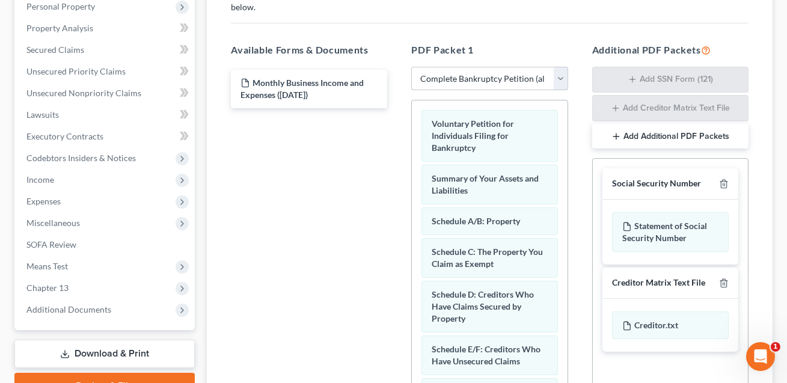
scroll to position [282, 0]
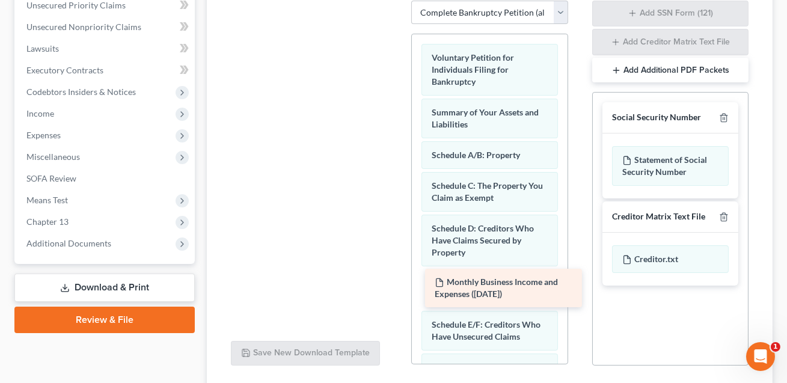
drag, startPoint x: 286, startPoint y: 12, endPoint x: 474, endPoint y: 298, distance: 342.1
click at [397, 1] on div "Monthly Business Income and Expenses (10/13/2025) Monthly Business Income and E…" at bounding box center [309, 1] width 176 height 0
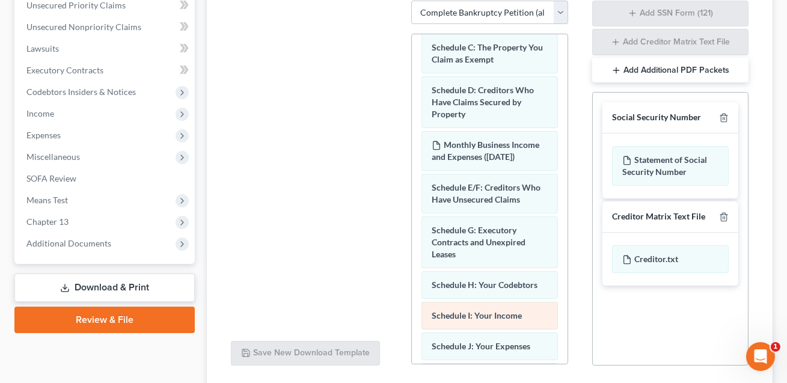
scroll to position [146, 0]
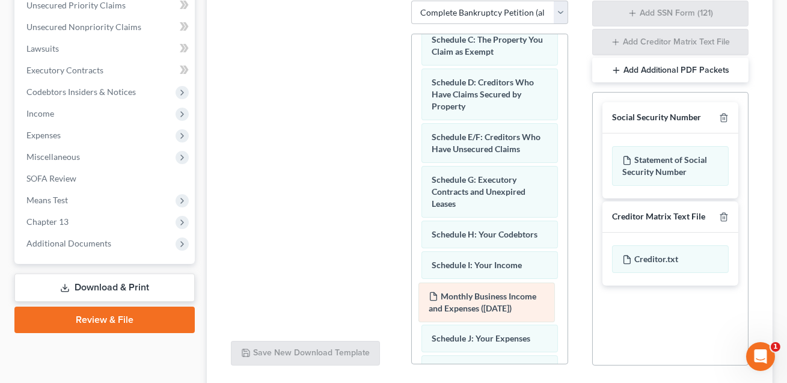
drag, startPoint x: 470, startPoint y: 124, endPoint x: 467, endPoint y: 296, distance: 172.6
click at [467, 296] on div "Monthly Business Income and Expenses (10/13/2025) Voluntary Petition for Indivi…" at bounding box center [489, 308] width 155 height 841
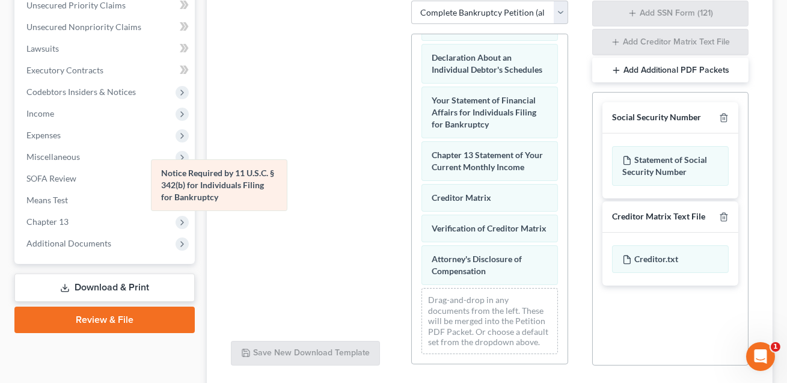
scroll to position [454, 0]
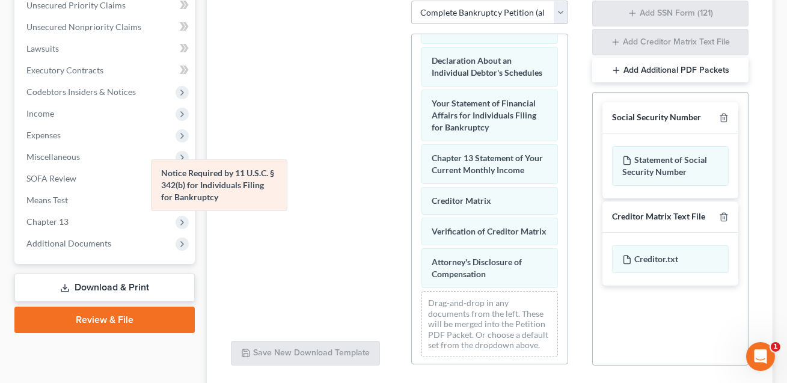
drag, startPoint x: 465, startPoint y: 214, endPoint x: 186, endPoint y: 183, distance: 280.7
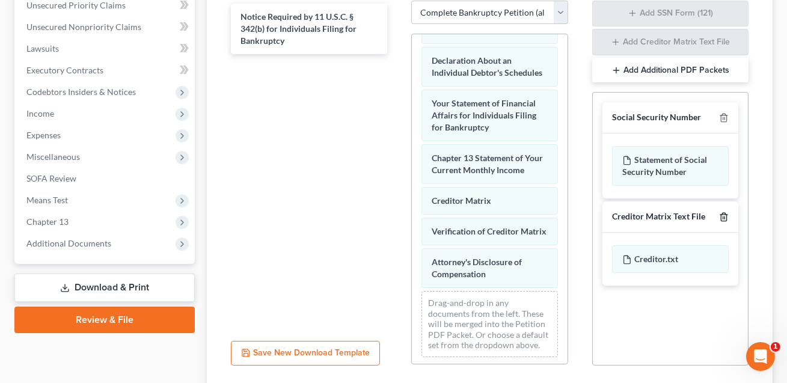
click at [721, 212] on icon "button" at bounding box center [724, 217] width 10 height 10
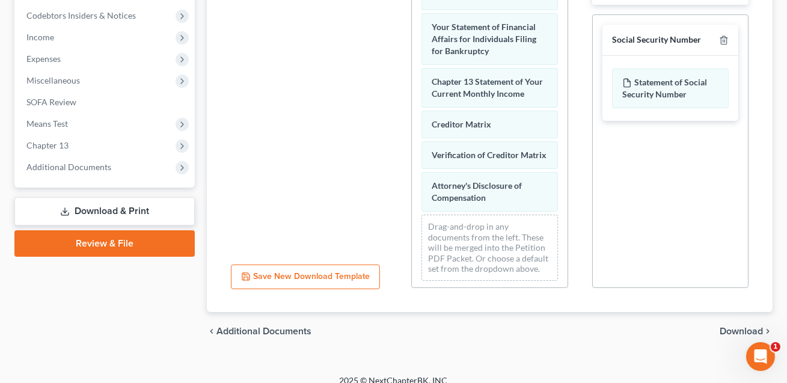
click at [733, 326] on span "Download" at bounding box center [741, 331] width 43 height 10
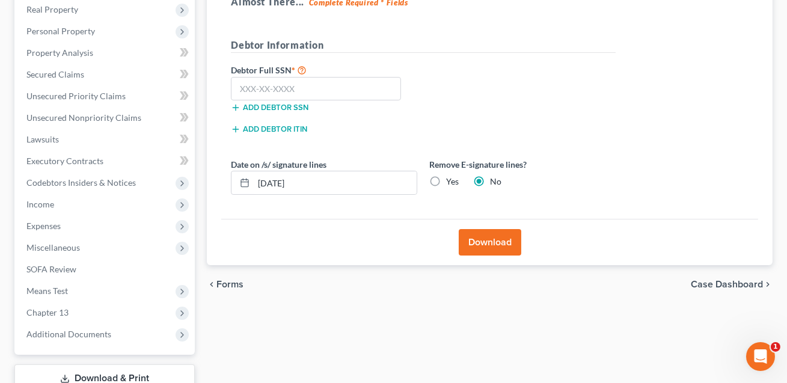
scroll to position [177, 0]
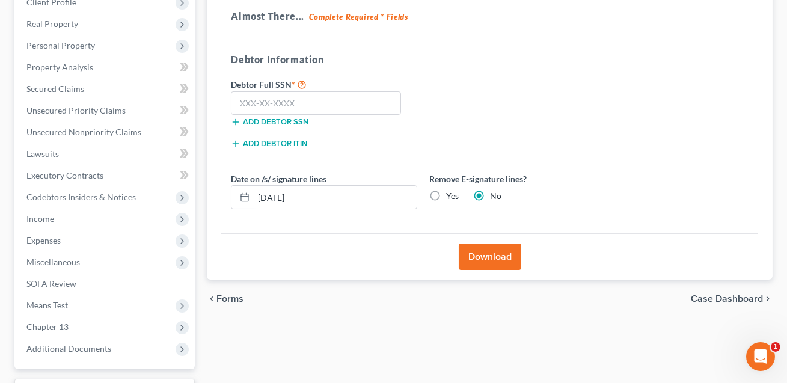
click at [446, 196] on label "Yes" at bounding box center [452, 196] width 13 height 12
click at [451, 196] on input "Yes" at bounding box center [455, 194] width 8 height 8
radio input "true"
radio input "false"
drag, startPoint x: 322, startPoint y: 195, endPoint x: 240, endPoint y: 197, distance: 81.8
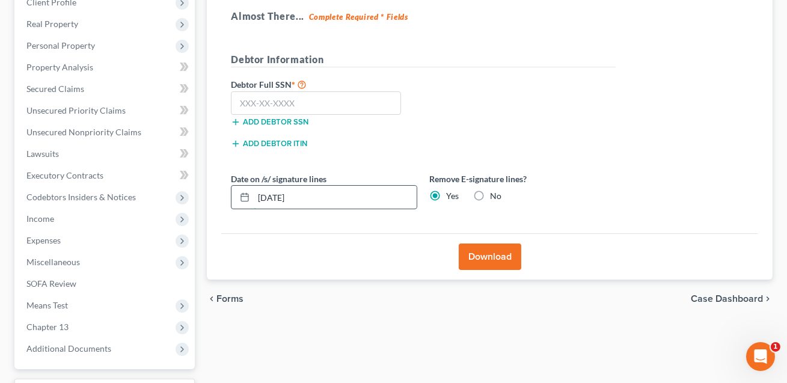
click at [240, 197] on div "10/13/2025" at bounding box center [324, 197] width 186 height 24
click at [245, 101] on input "text" at bounding box center [316, 103] width 170 height 24
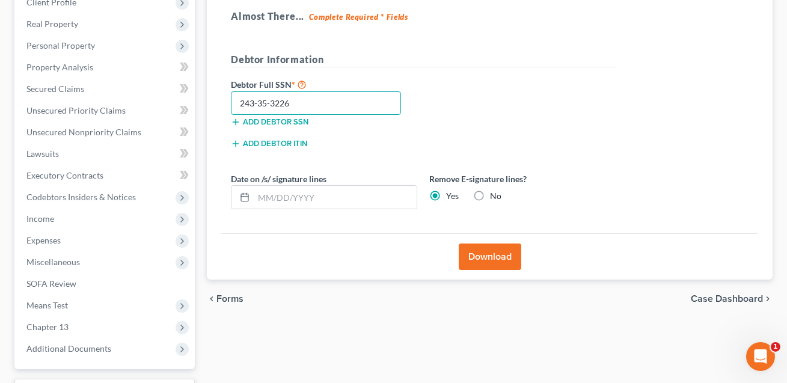
type input "243-35-3226"
click at [483, 255] on button "Download" at bounding box center [490, 256] width 63 height 26
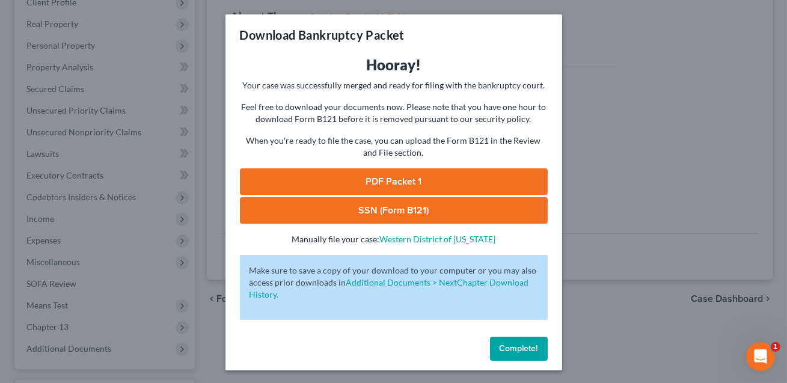
click at [410, 212] on link "SSN (Form B121)" at bounding box center [394, 210] width 308 height 26
click at [375, 186] on link "PDF Packet 1" at bounding box center [394, 181] width 308 height 26
